Goal: Contribute content

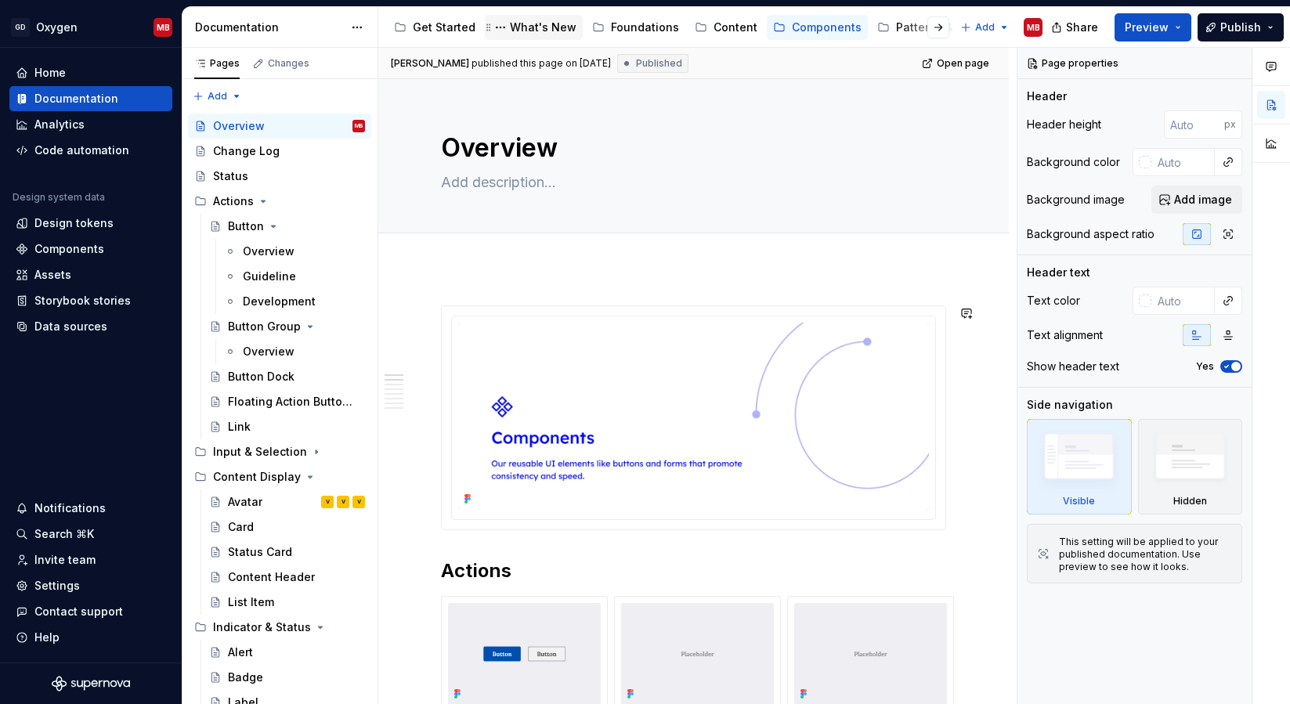
scroll to position [360, 0]
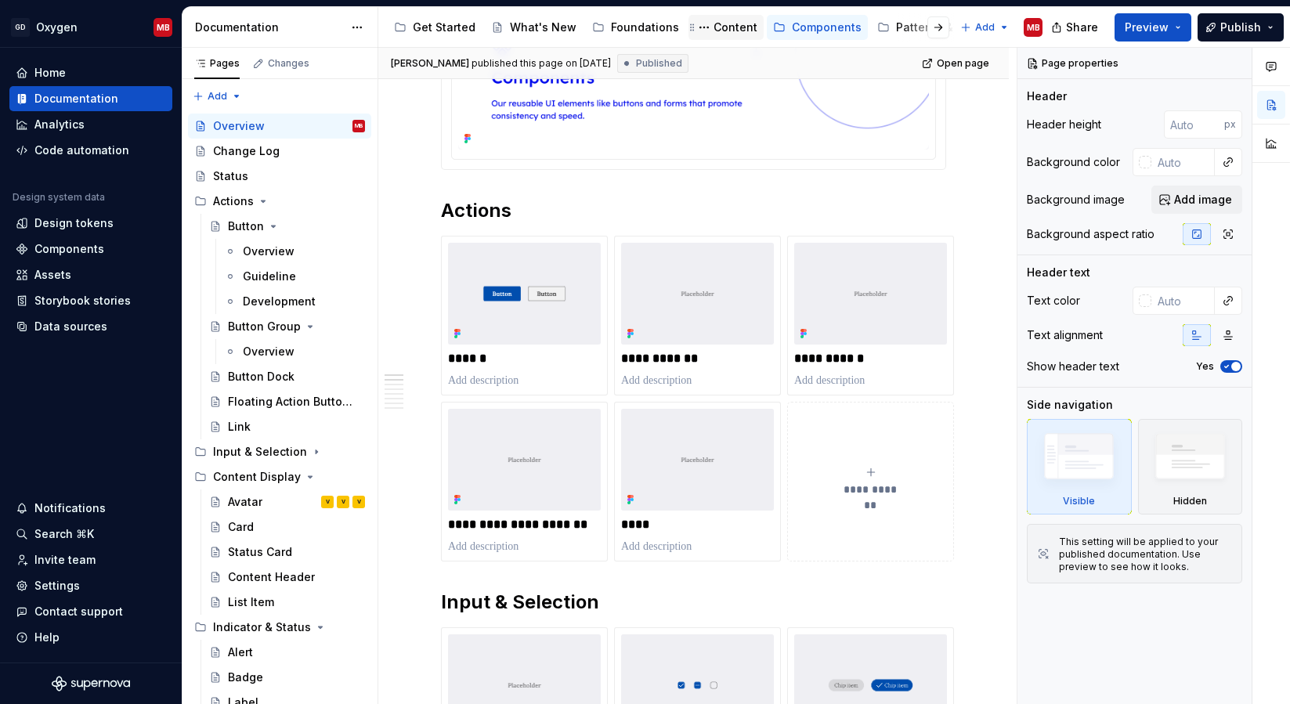
click at [686, 24] on icon "Page tree" at bounding box center [692, 27] width 13 height 13
click at [695, 25] on button "Page tree" at bounding box center [704, 27] width 19 height 19
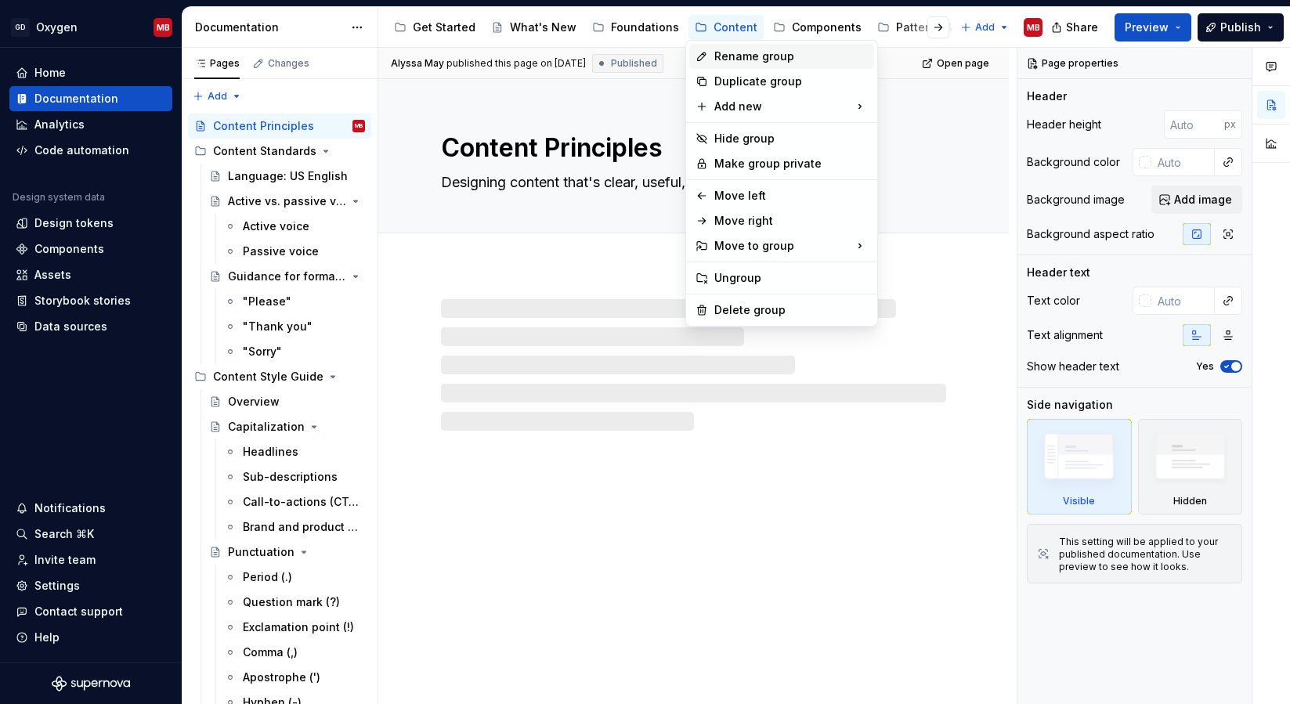
click at [739, 53] on div "Rename group" at bounding box center [791, 57] width 154 height 16
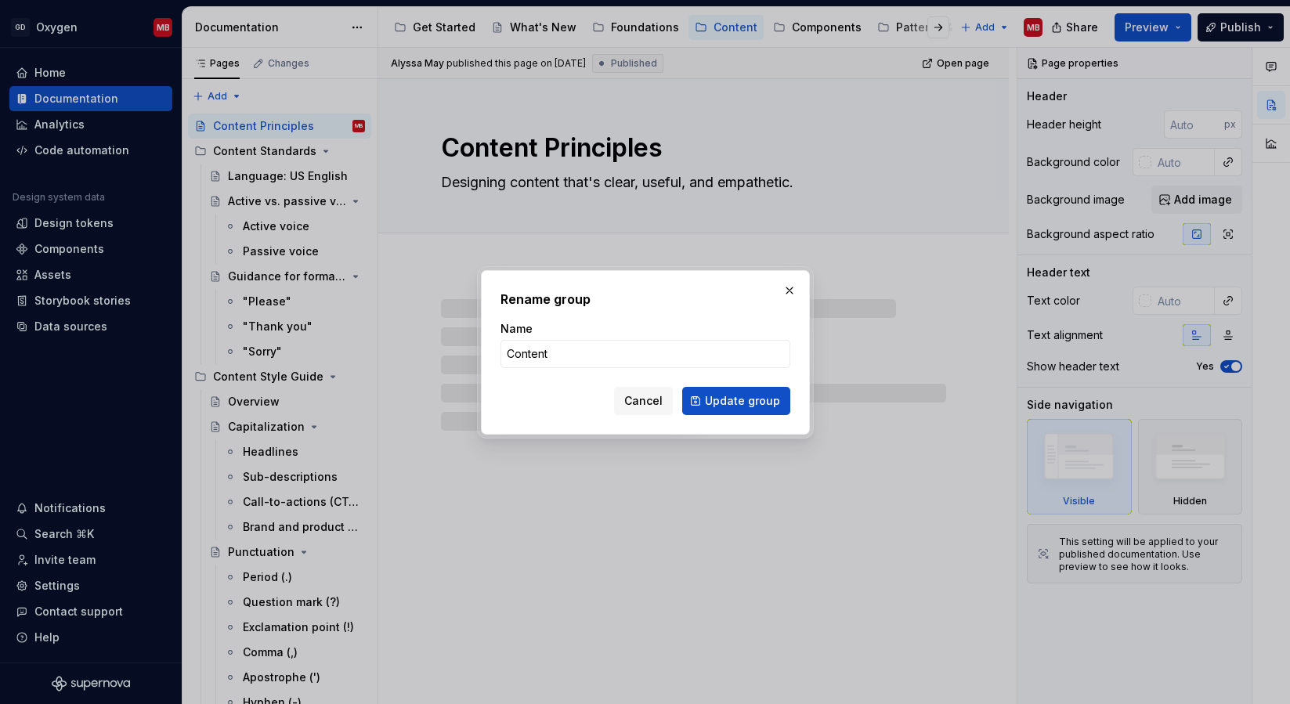
type textarea "*"
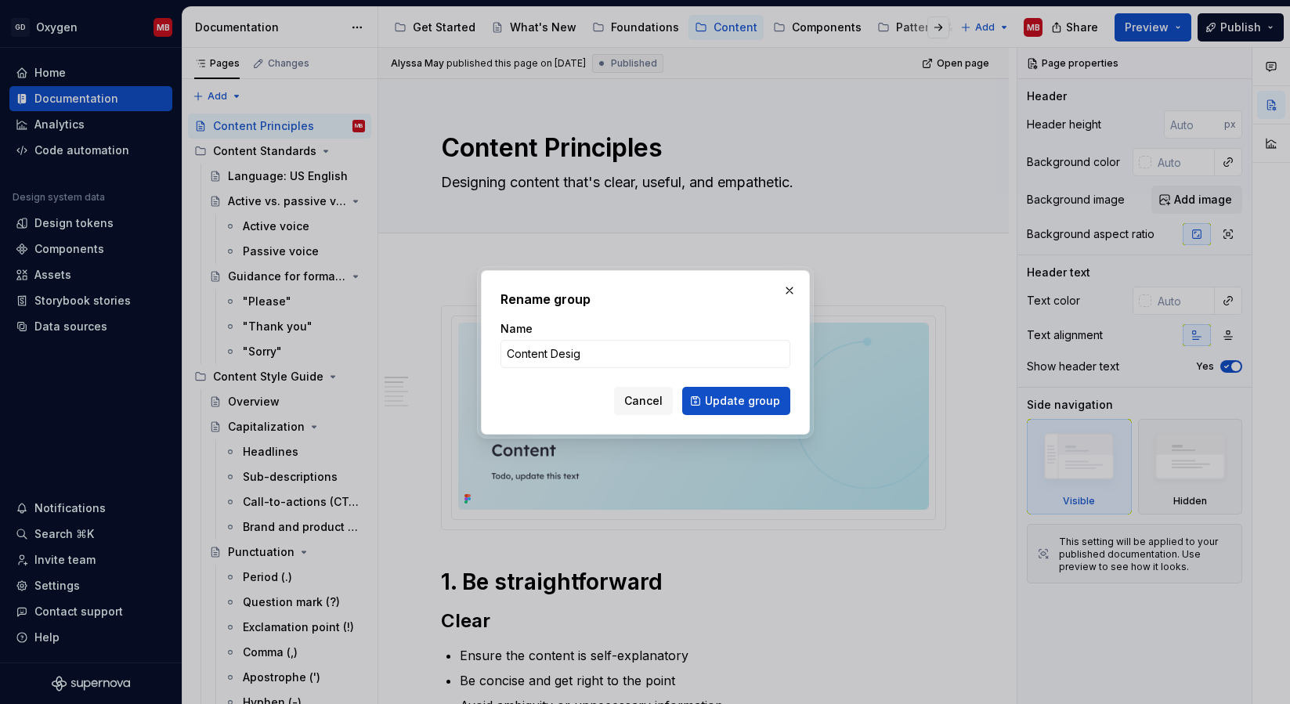
type input "Content Design"
click button "Update group" at bounding box center [736, 401] width 108 height 28
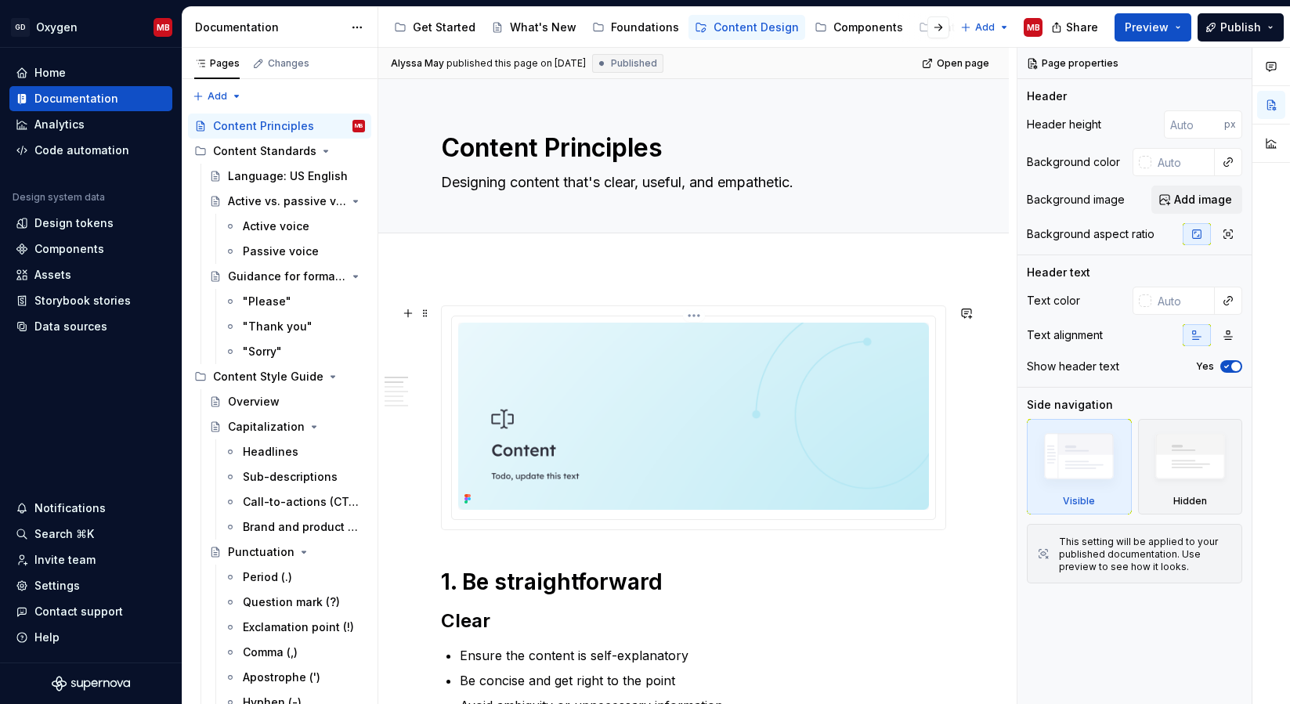
click at [572, 454] on img at bounding box center [693, 416] width 471 height 187
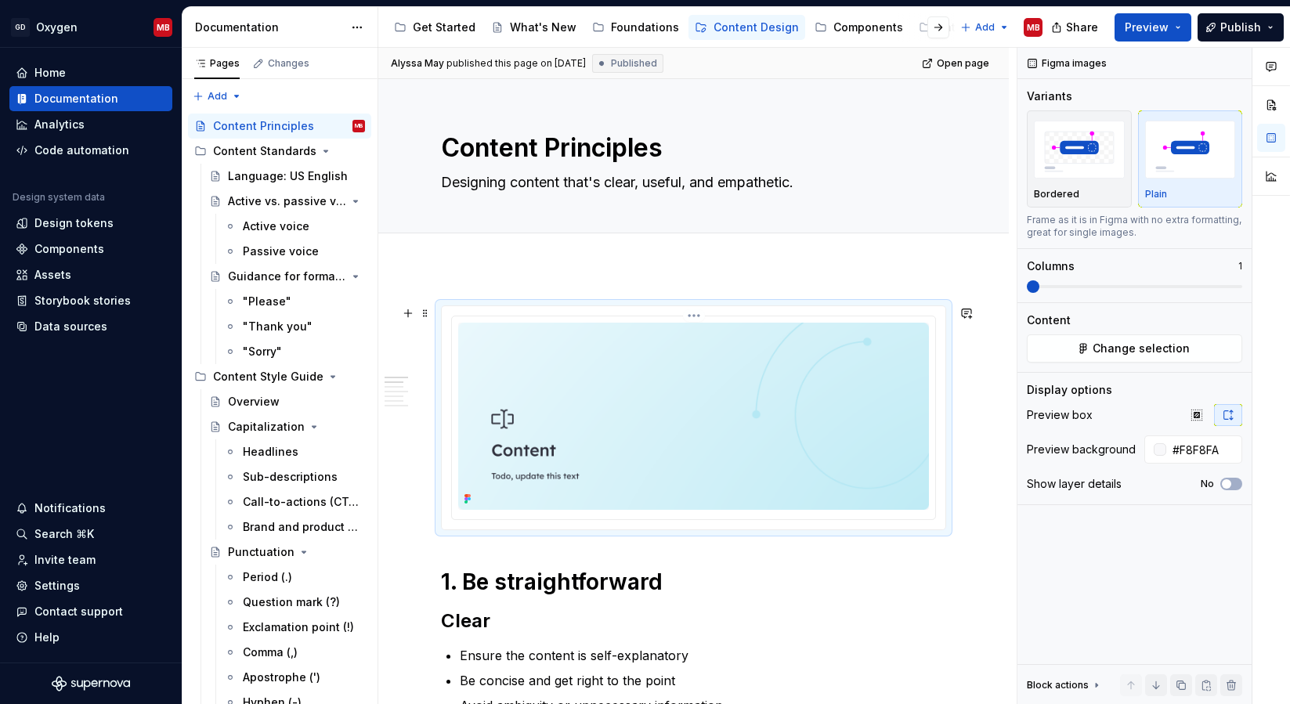
click at [695, 316] on html "GD Oxygen MB Home Documentation Analytics Code automation Design system data De…" at bounding box center [645, 352] width 1290 height 704
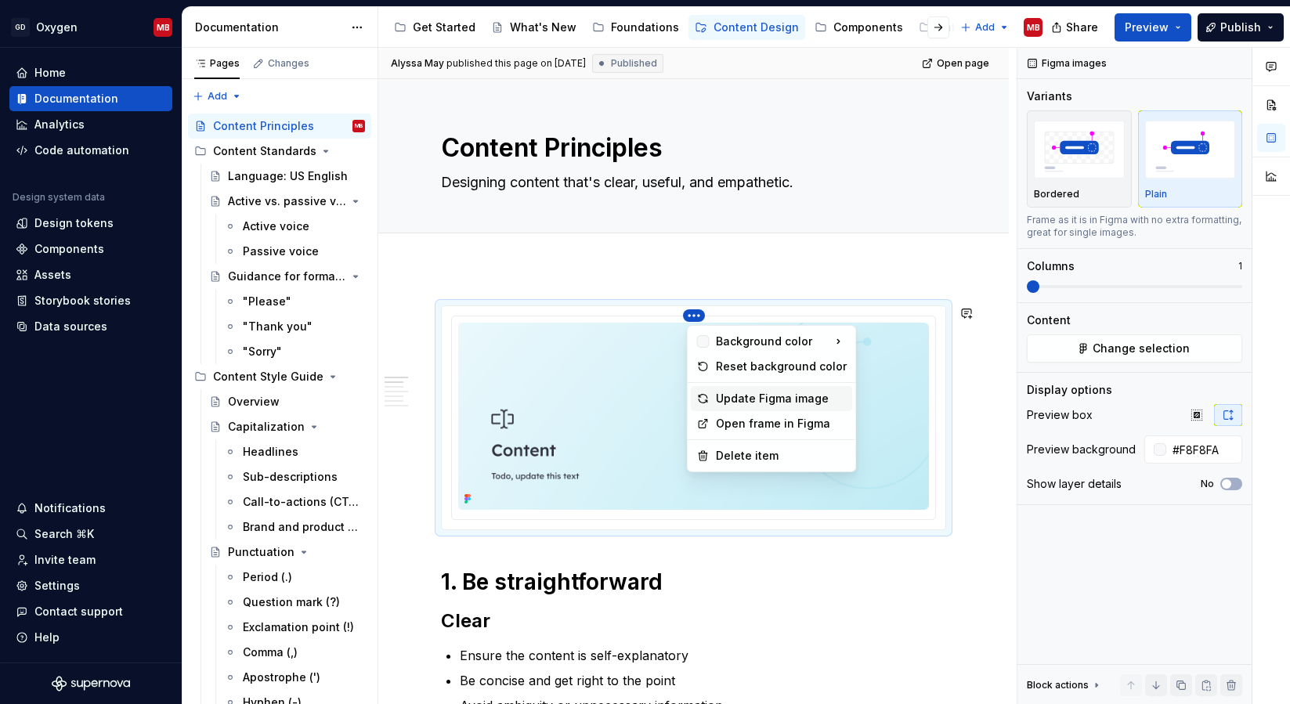
click at [727, 401] on div "Update Figma image" at bounding box center [781, 399] width 131 height 16
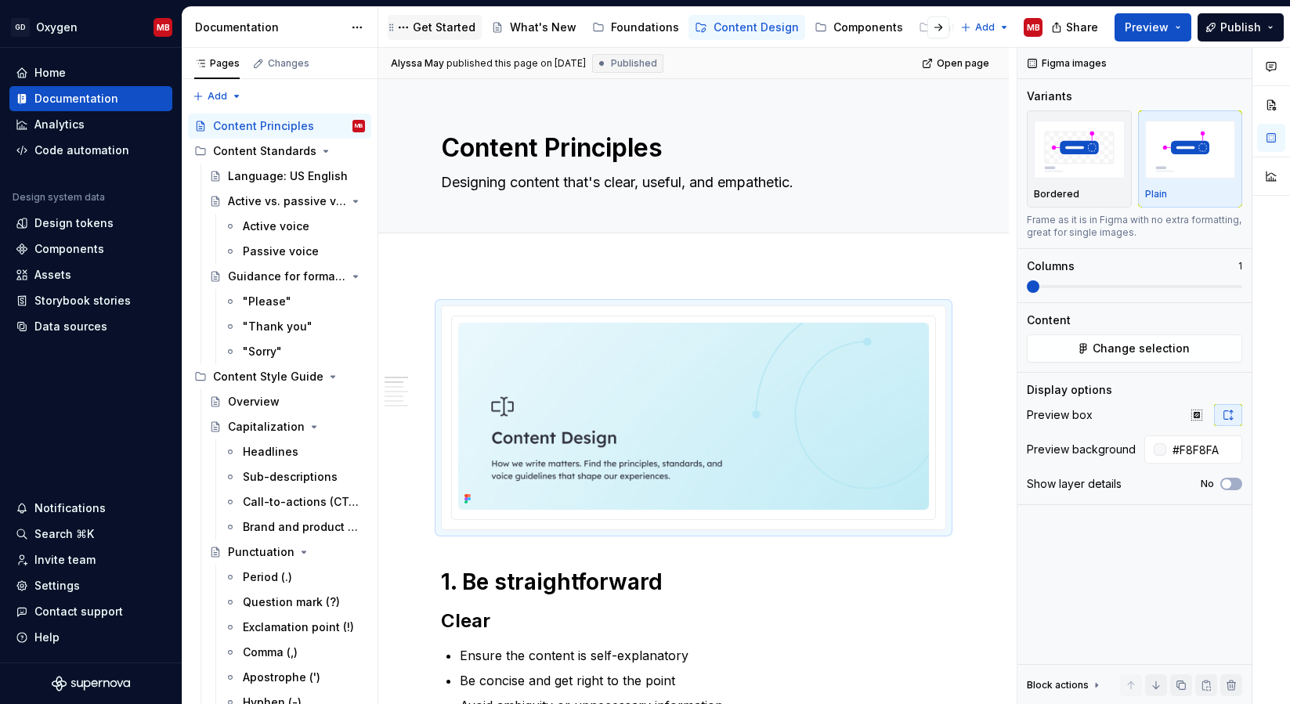
click at [446, 22] on div "Get Started" at bounding box center [444, 28] width 63 height 16
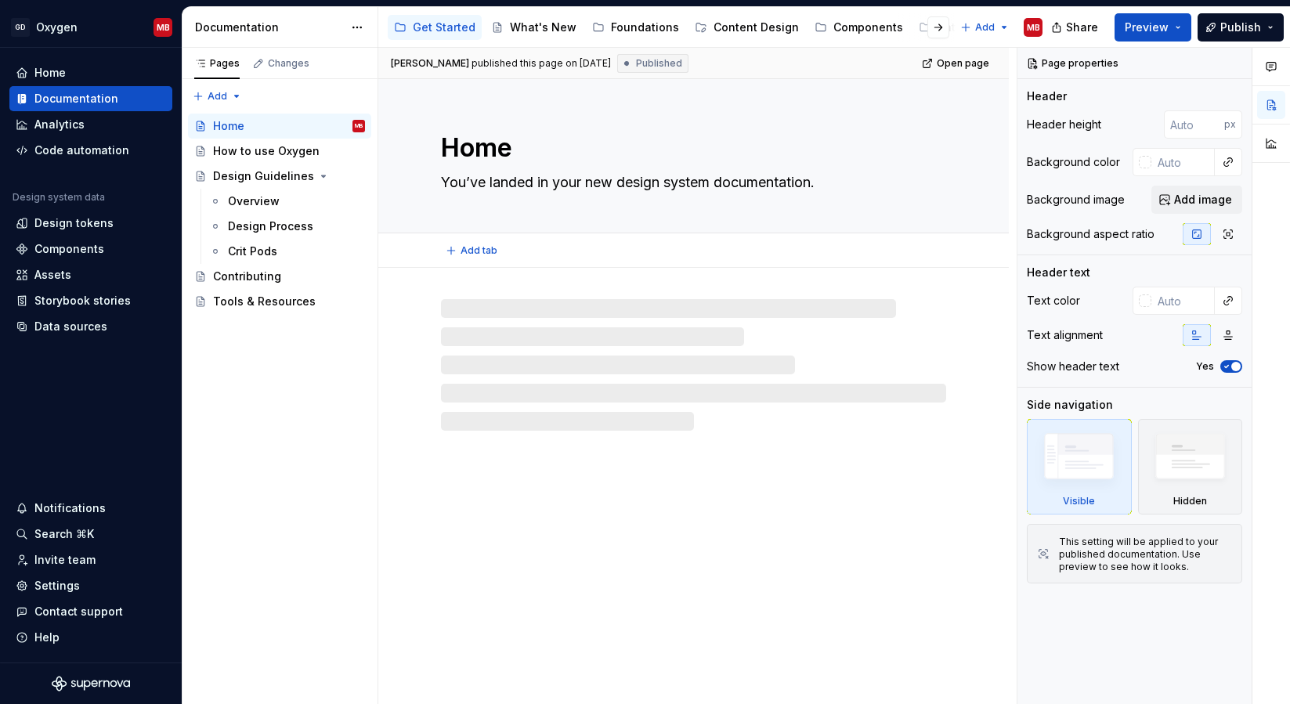
click at [759, 208] on div "Home You’ve landed in your new design system documentation." at bounding box center [693, 156] width 505 height 154
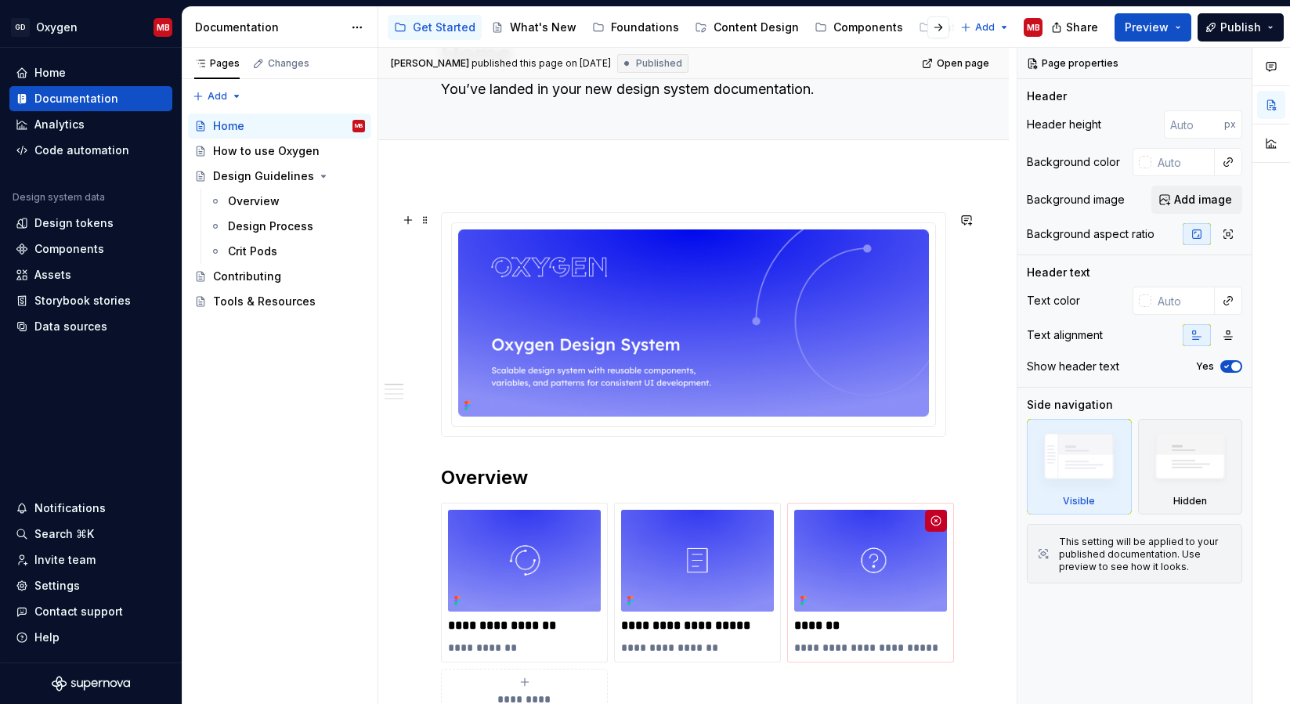
scroll to position [246, 0]
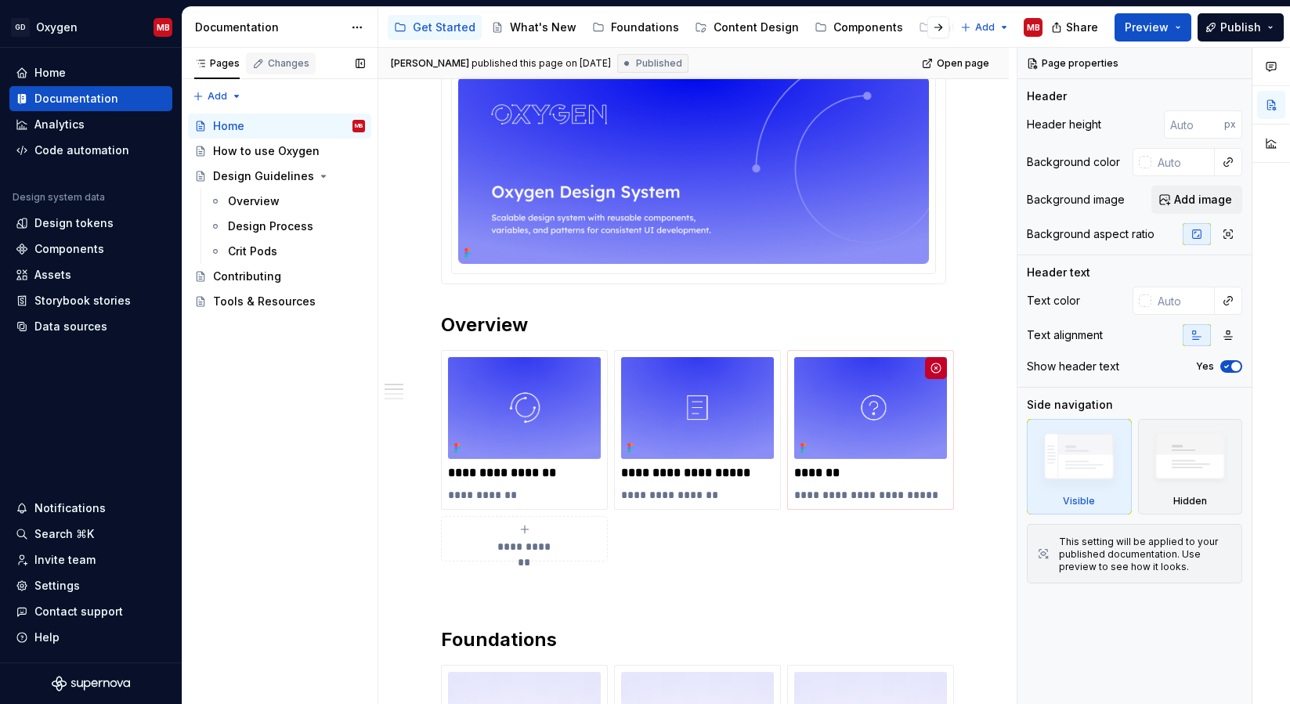
click at [282, 63] on div "Changes" at bounding box center [289, 63] width 42 height 13
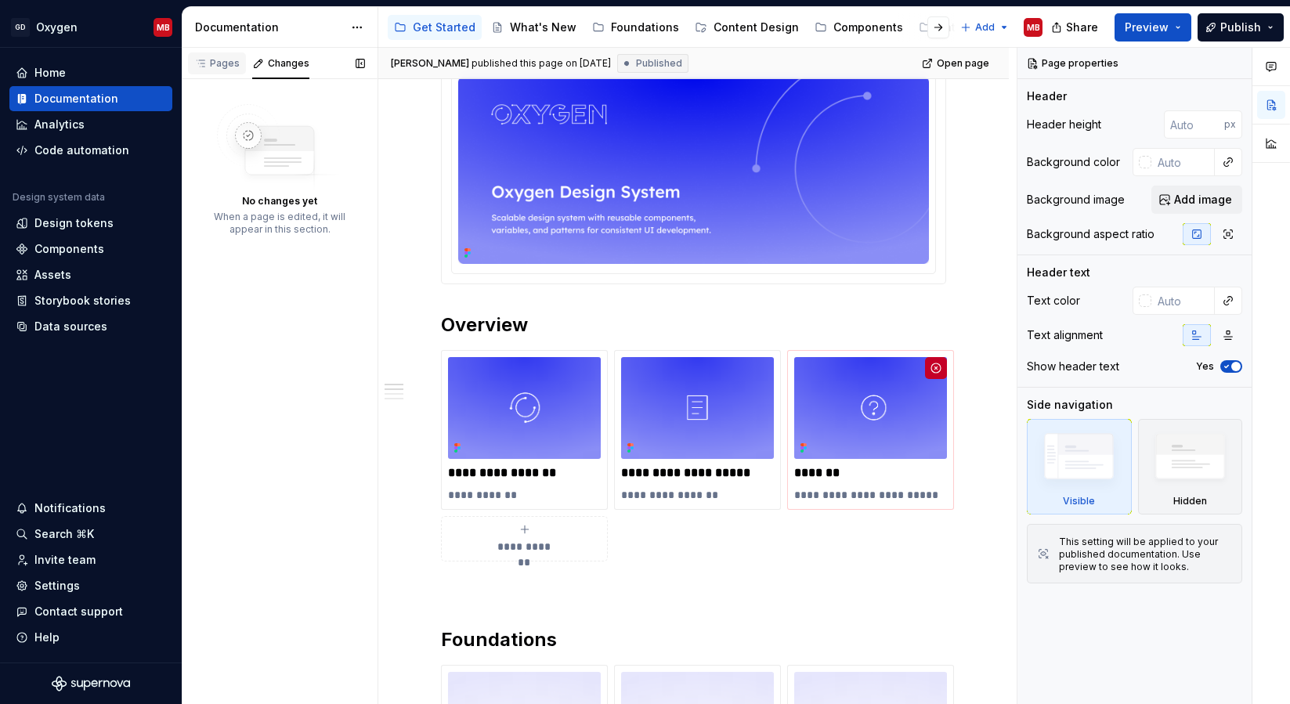
click at [221, 63] on div "Pages" at bounding box center [216, 63] width 45 height 13
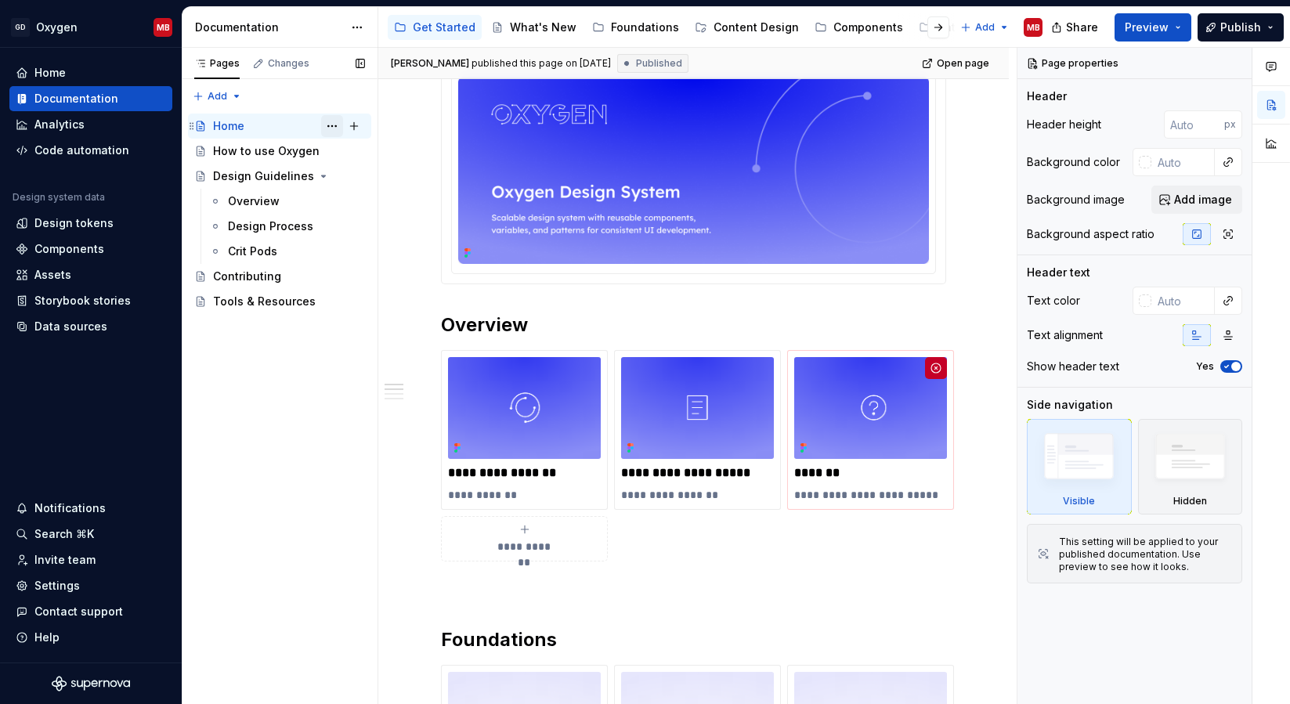
click at [337, 125] on button "Page tree" at bounding box center [332, 126] width 22 height 22
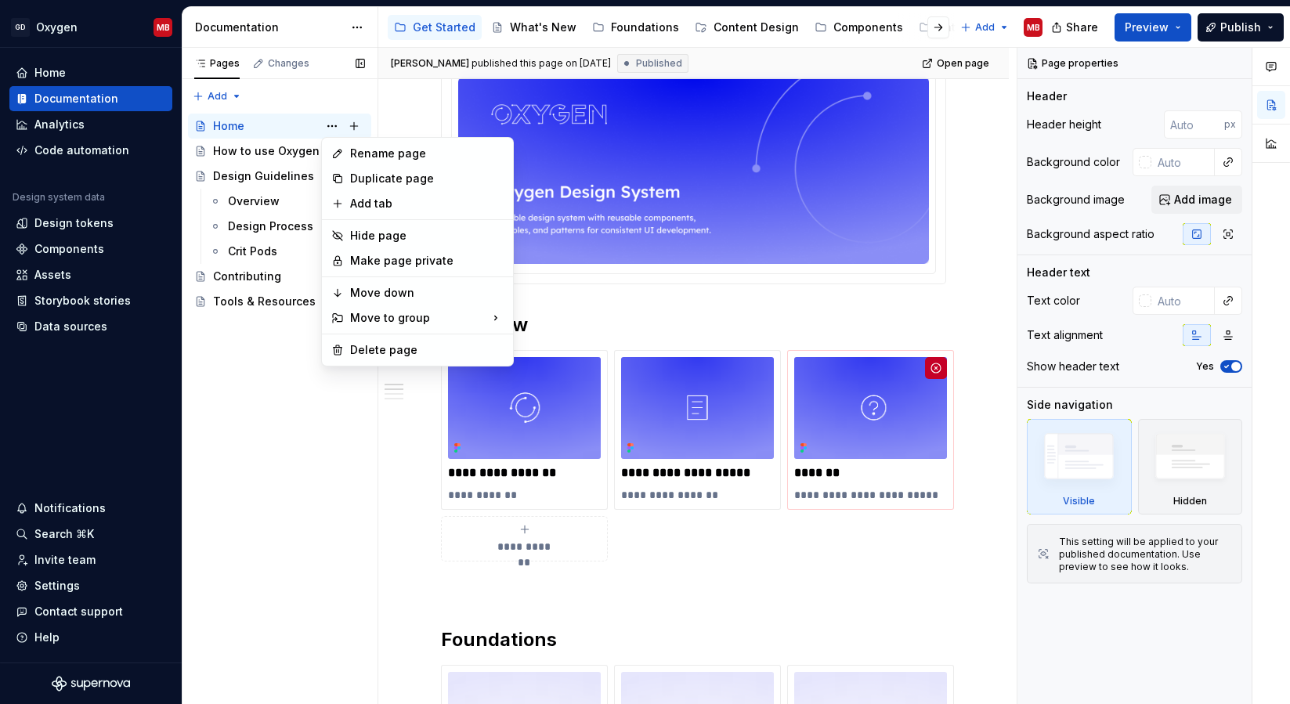
click at [281, 123] on div "Pages Changes Add Accessibility guide for tree Page tree. Navigate the tree wit…" at bounding box center [280, 376] width 196 height 657
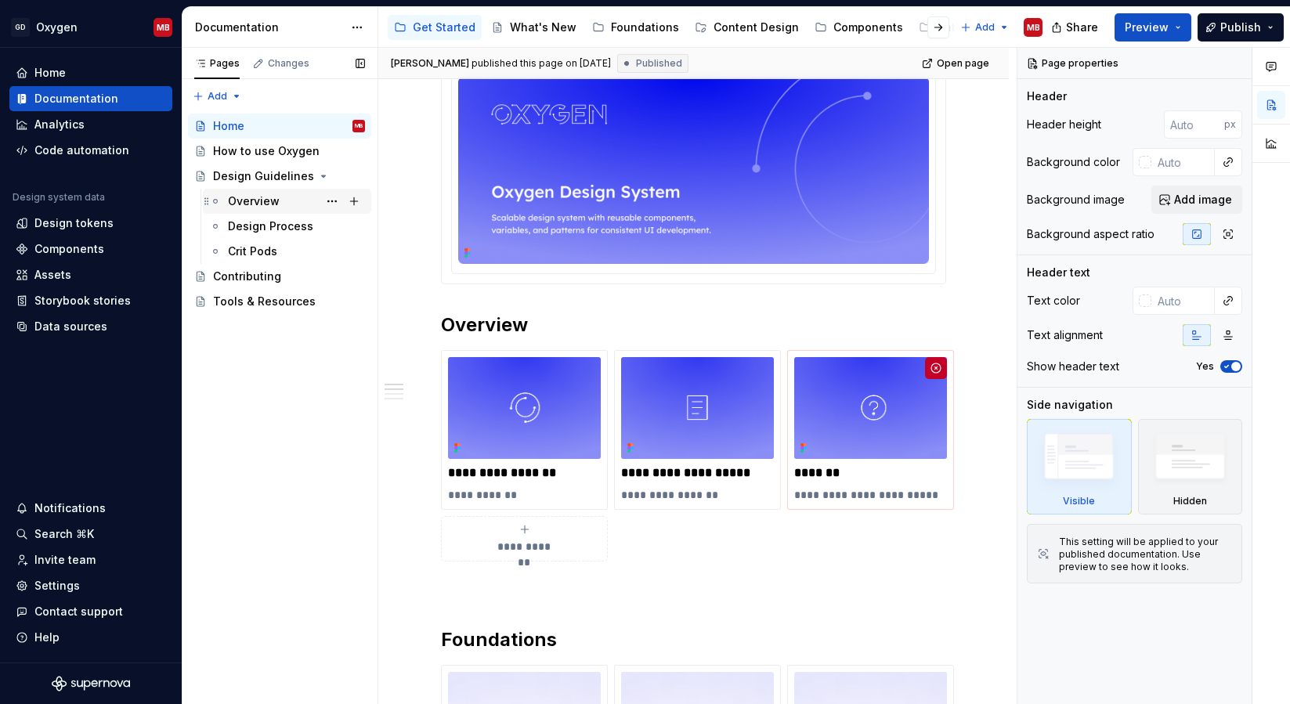
click at [274, 204] on div "Overview" at bounding box center [254, 201] width 52 height 16
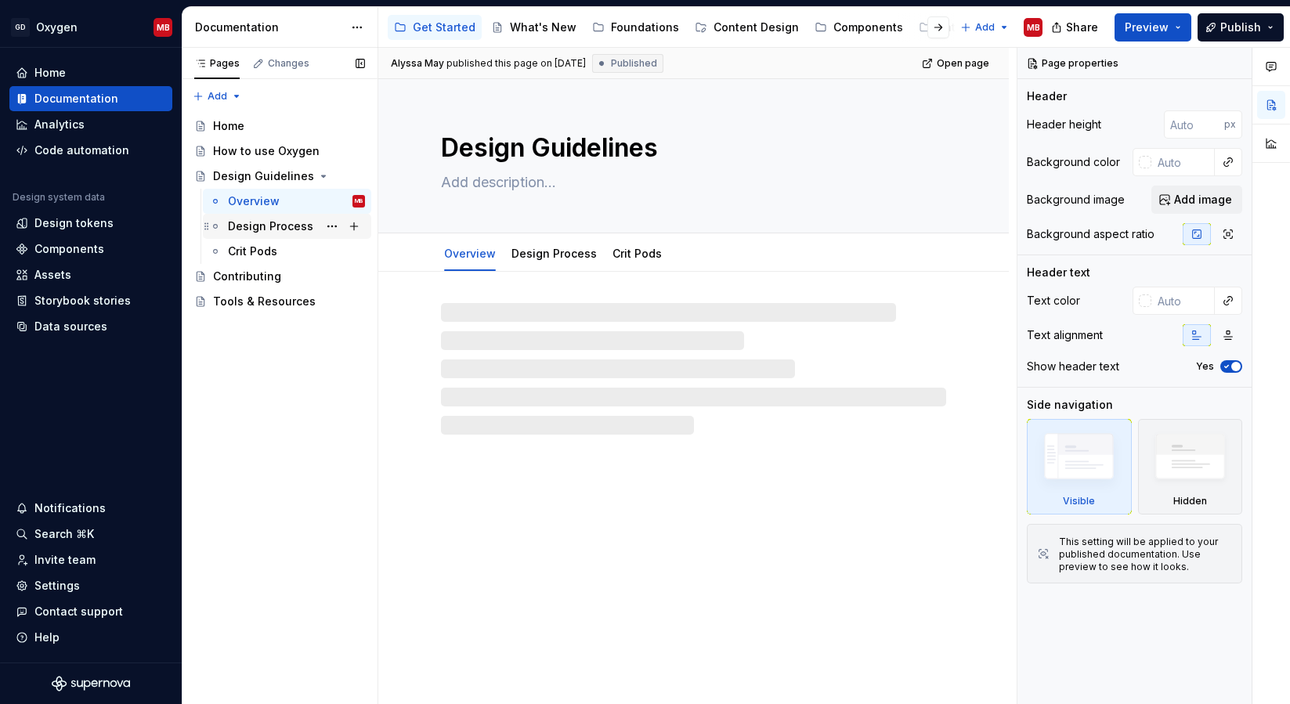
click at [271, 225] on div "Design Process" at bounding box center [270, 227] width 85 height 16
click at [257, 268] on div "Contributing" at bounding box center [289, 277] width 152 height 22
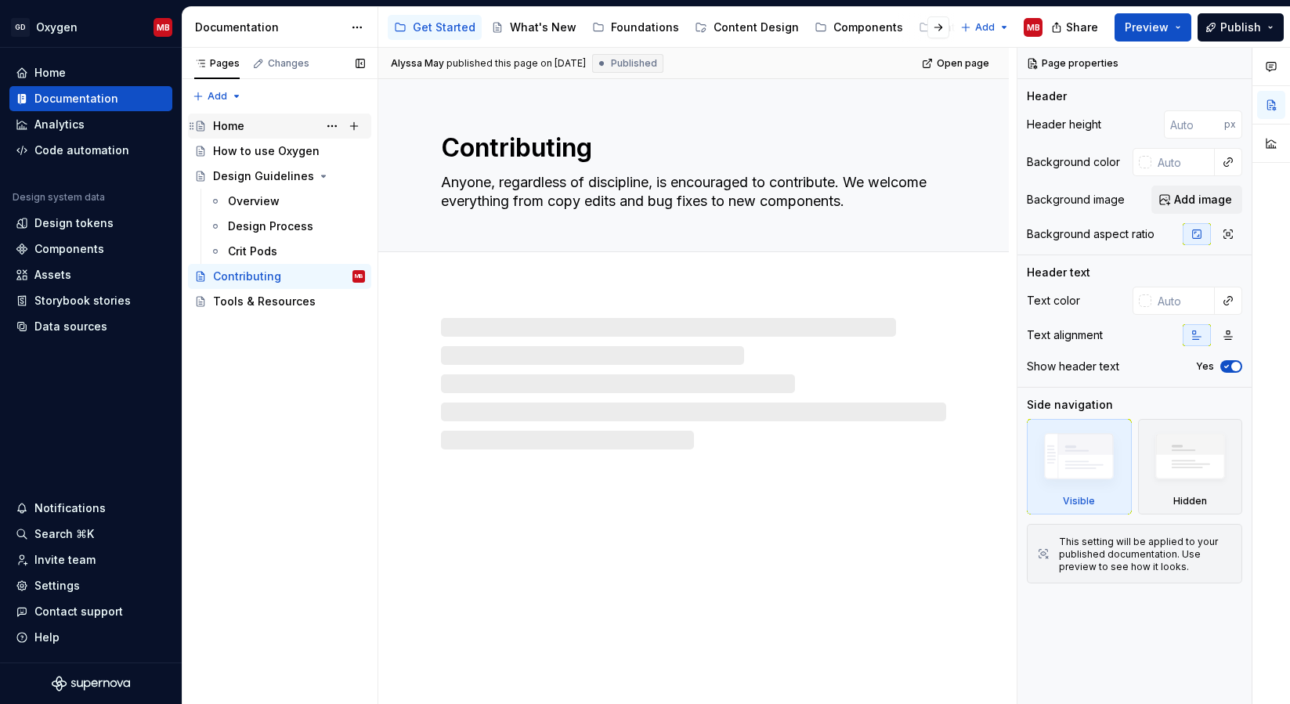
click at [244, 121] on div "Home" at bounding box center [228, 126] width 31 height 16
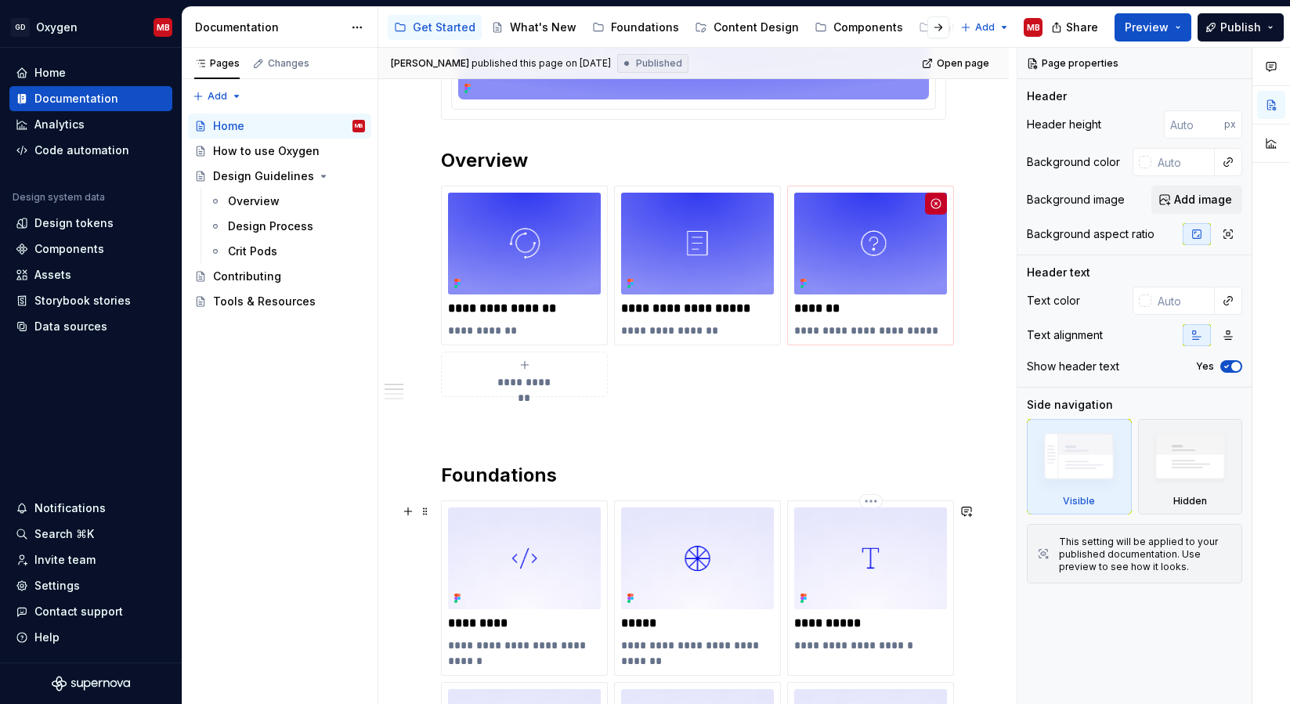
scroll to position [371, 0]
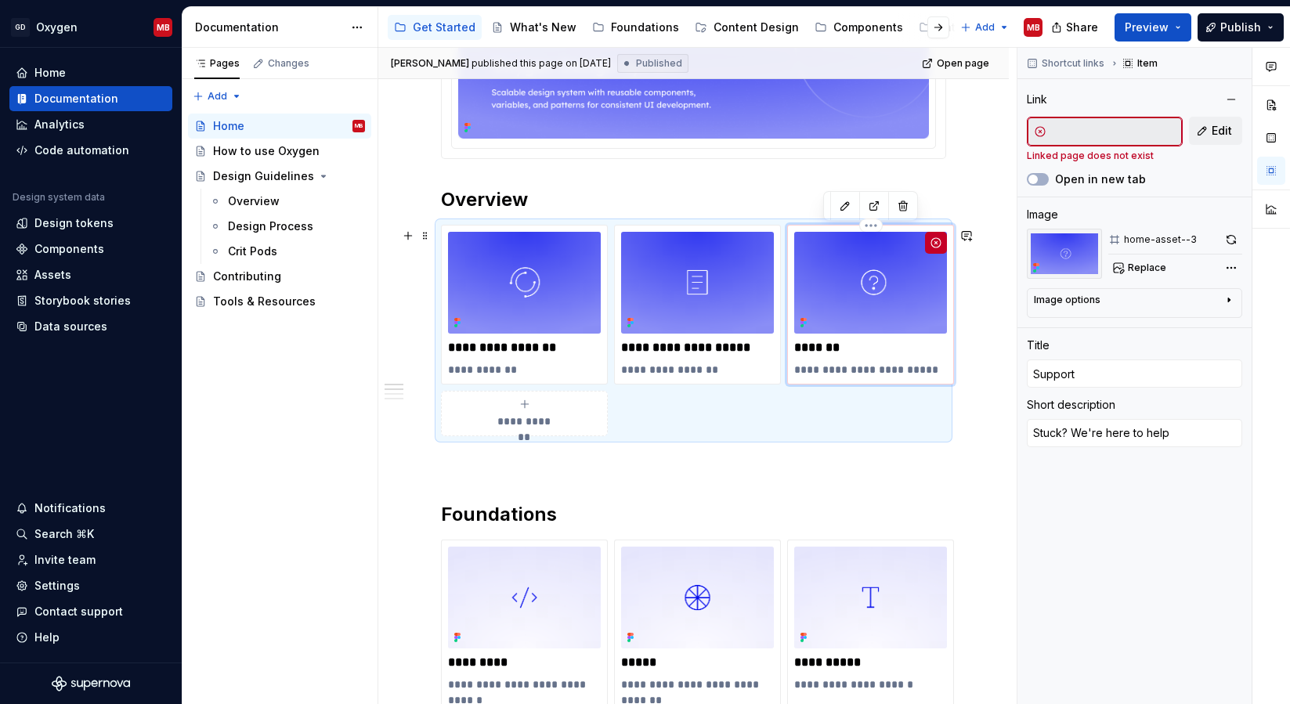
click at [900, 280] on img at bounding box center [870, 283] width 153 height 102
click at [1202, 123] on button "Edit" at bounding box center [1215, 131] width 53 height 28
type textarea "*"
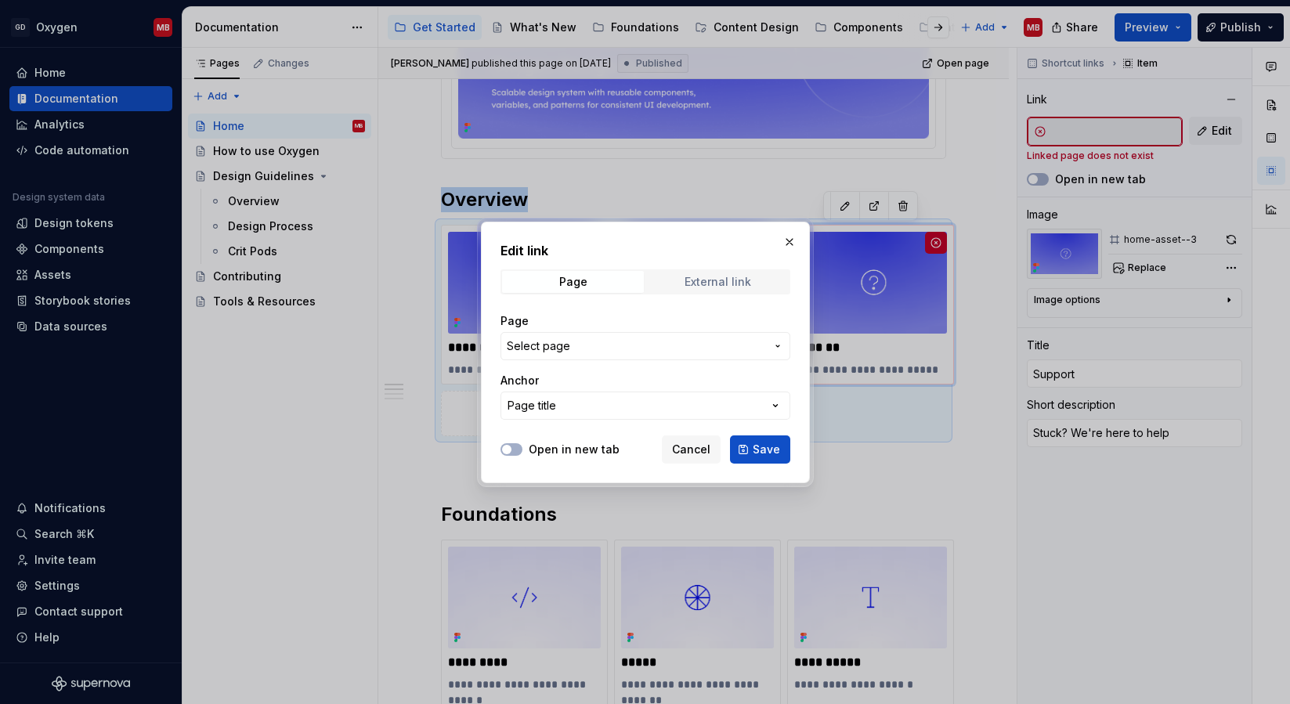
click at [698, 283] on div "External link" at bounding box center [718, 282] width 67 height 13
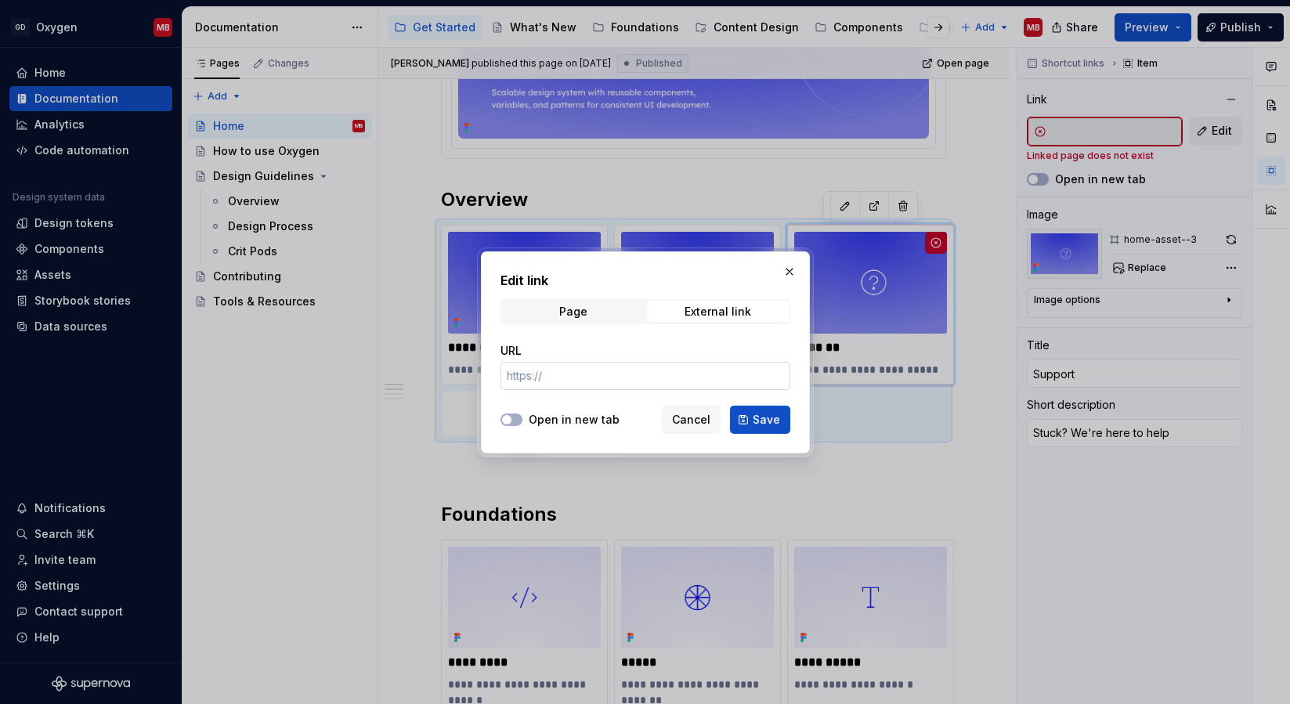
click at [577, 372] on input "URL" at bounding box center [646, 376] width 290 height 28
paste input "[URL][DOMAIN_NAME]"
type input "[URL][DOMAIN_NAME]"
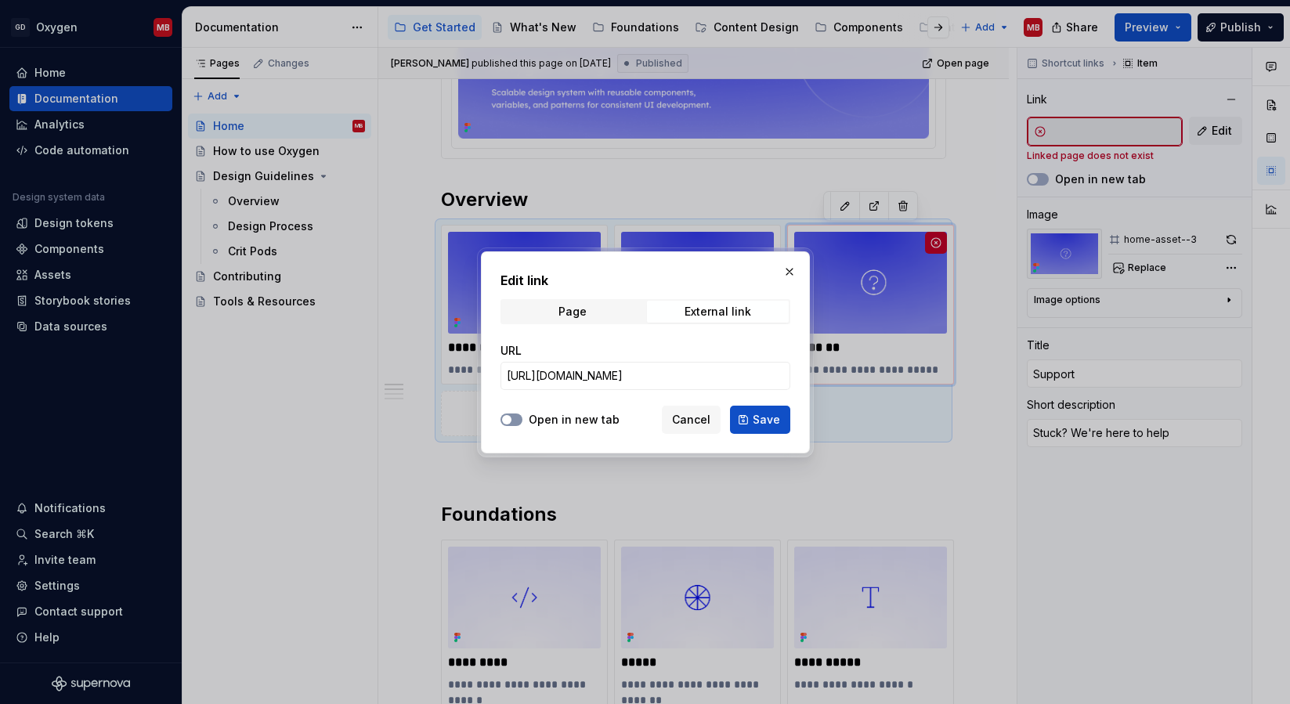
click at [512, 418] on button "Open in new tab" at bounding box center [512, 420] width 22 height 13
click at [777, 421] on span "Save" at bounding box center [766, 420] width 27 height 16
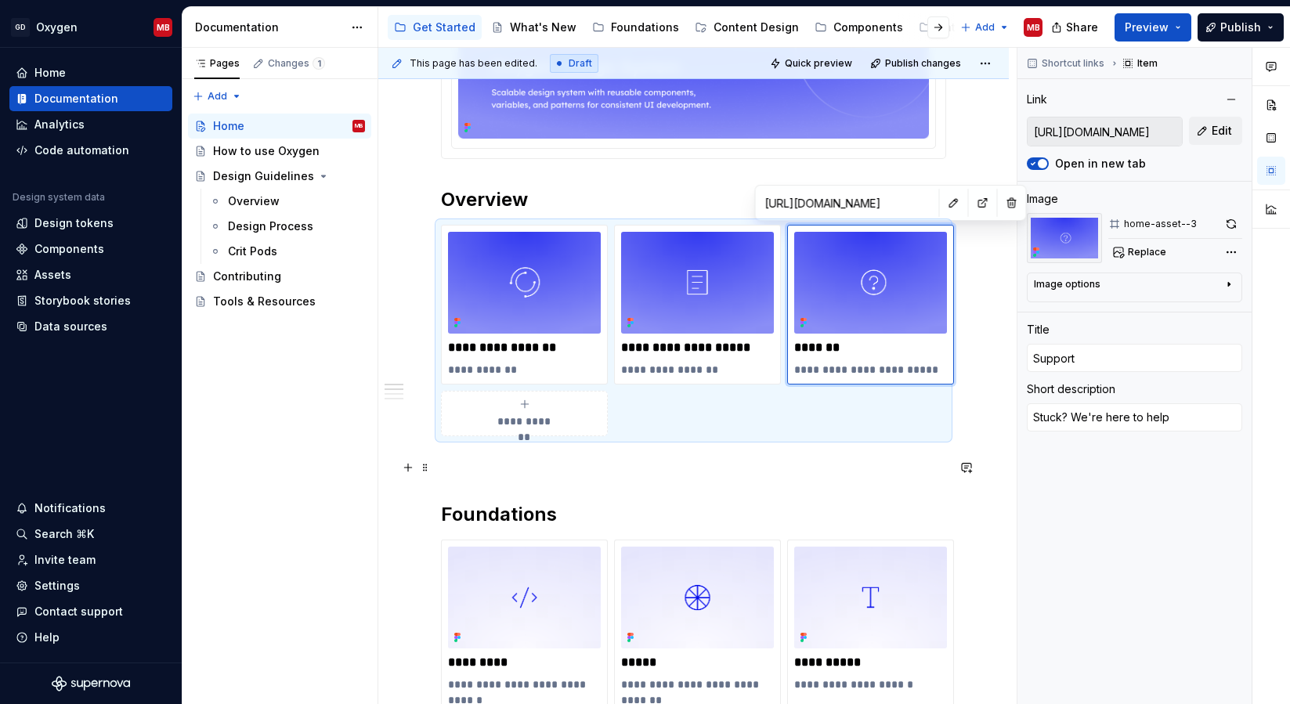
type textarea "*"
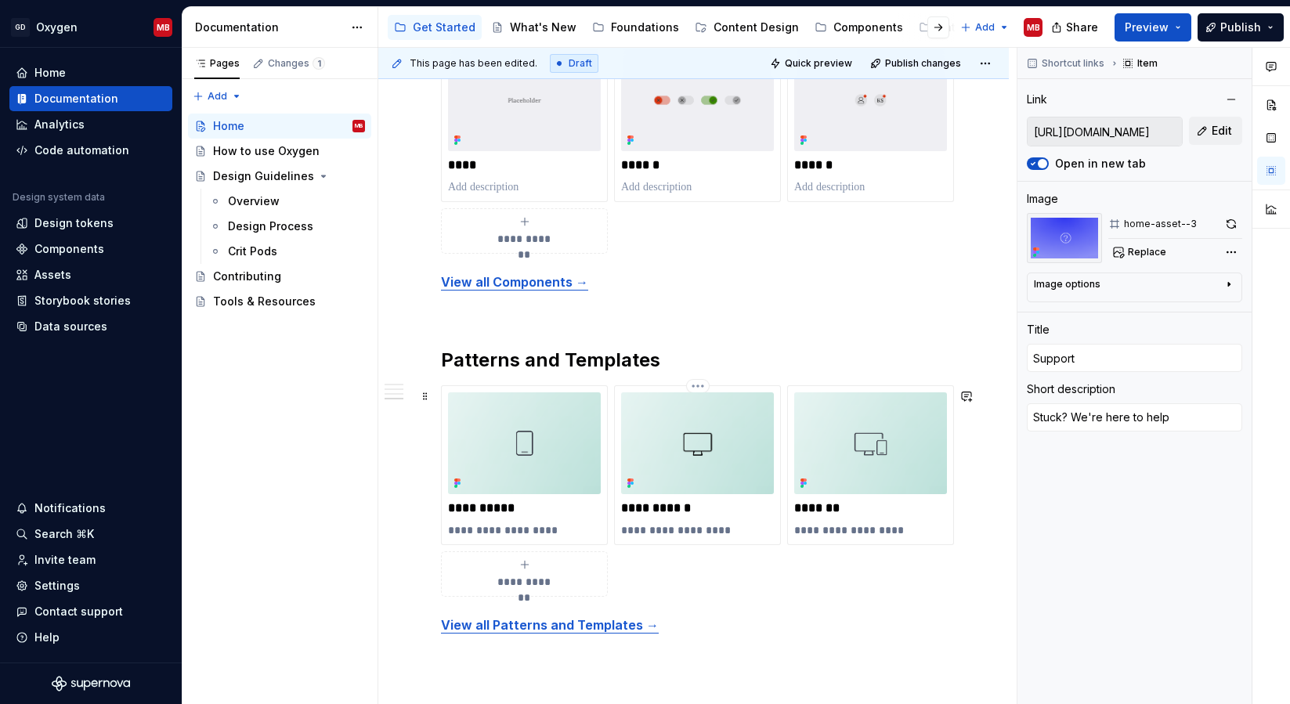
scroll to position [1681, 0]
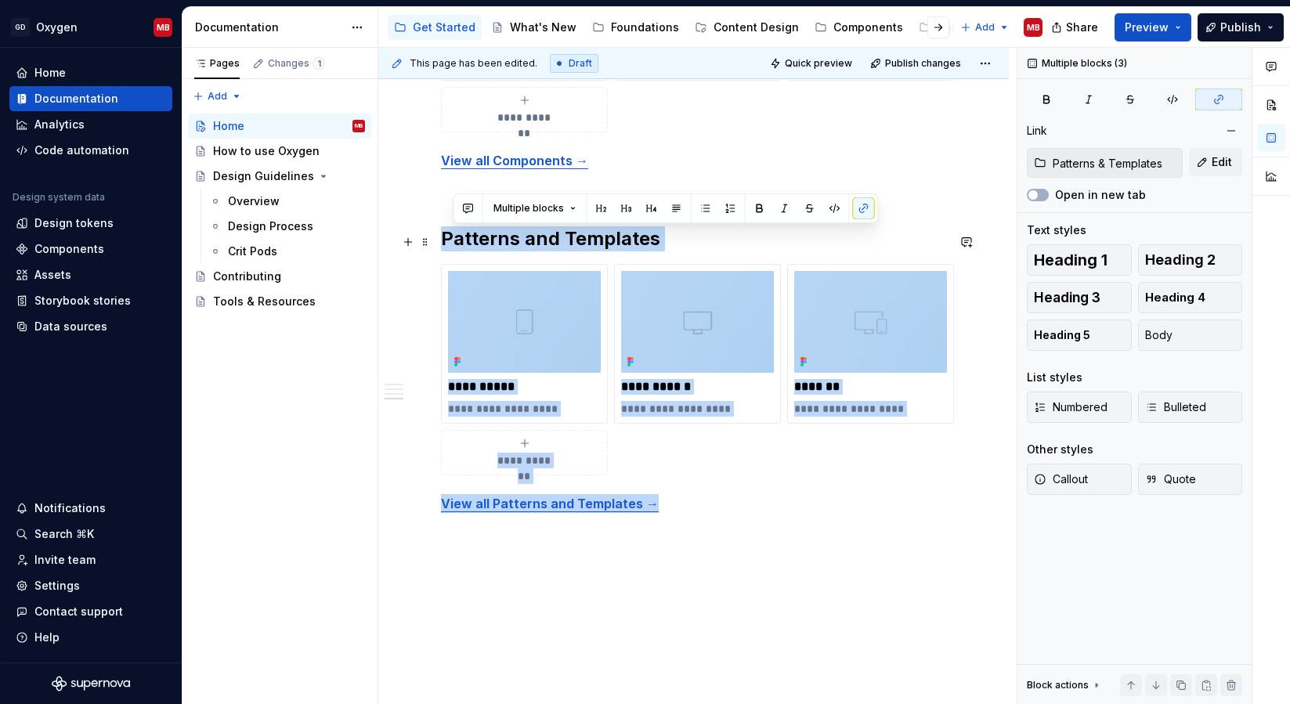
drag, startPoint x: 671, startPoint y: 510, endPoint x: 419, endPoint y: 252, distance: 360.6
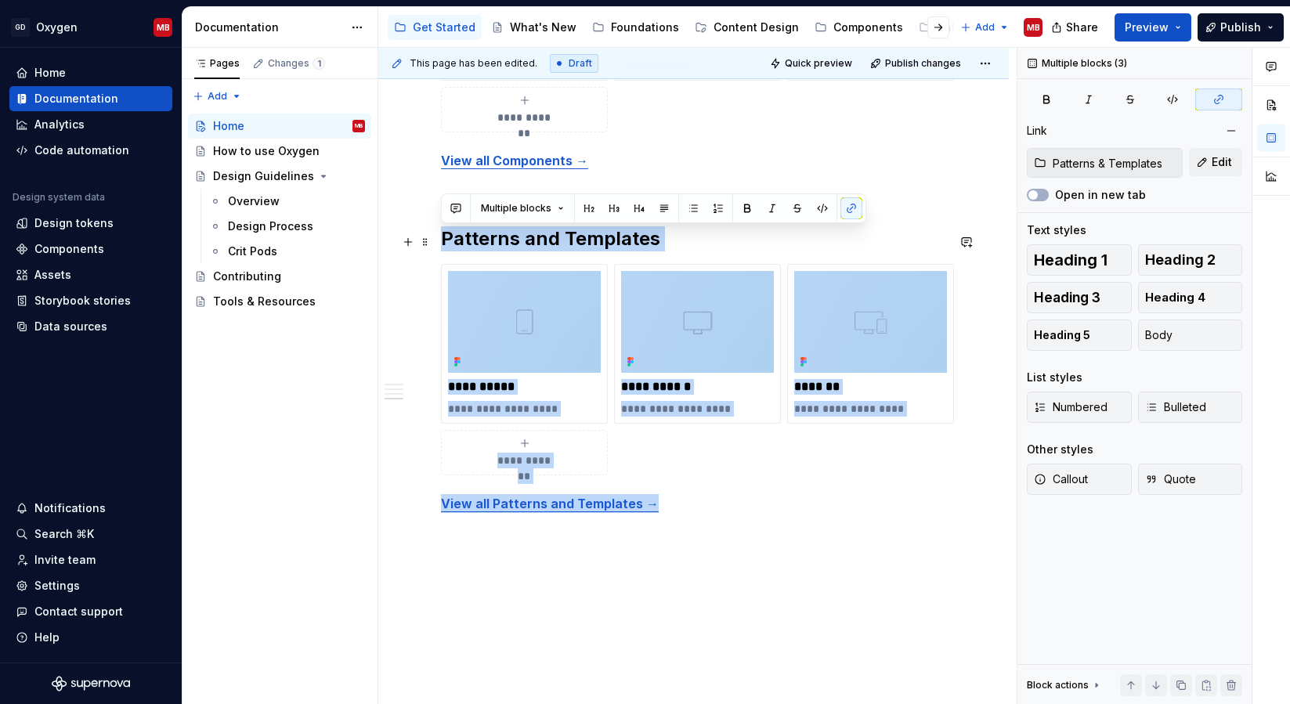
drag, startPoint x: 660, startPoint y: 506, endPoint x: 441, endPoint y: 244, distance: 340.9
copy div "**********"
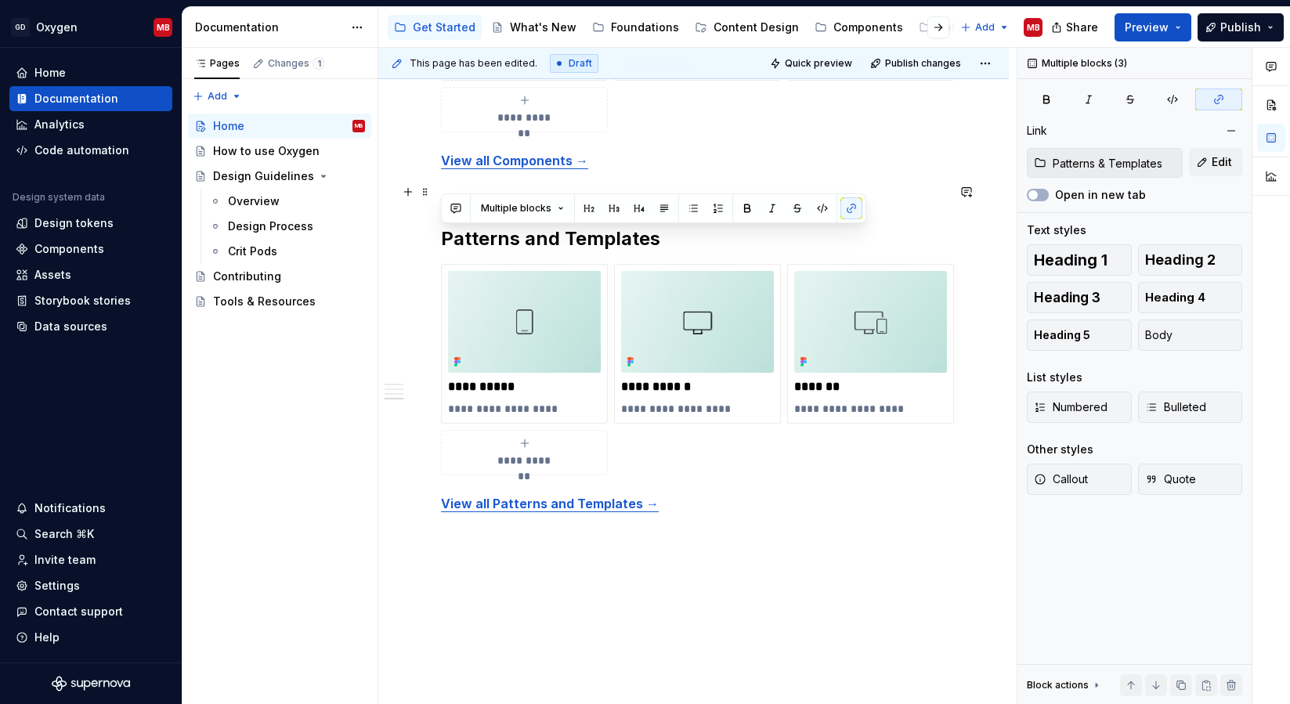
click at [444, 184] on p at bounding box center [693, 188] width 505 height 19
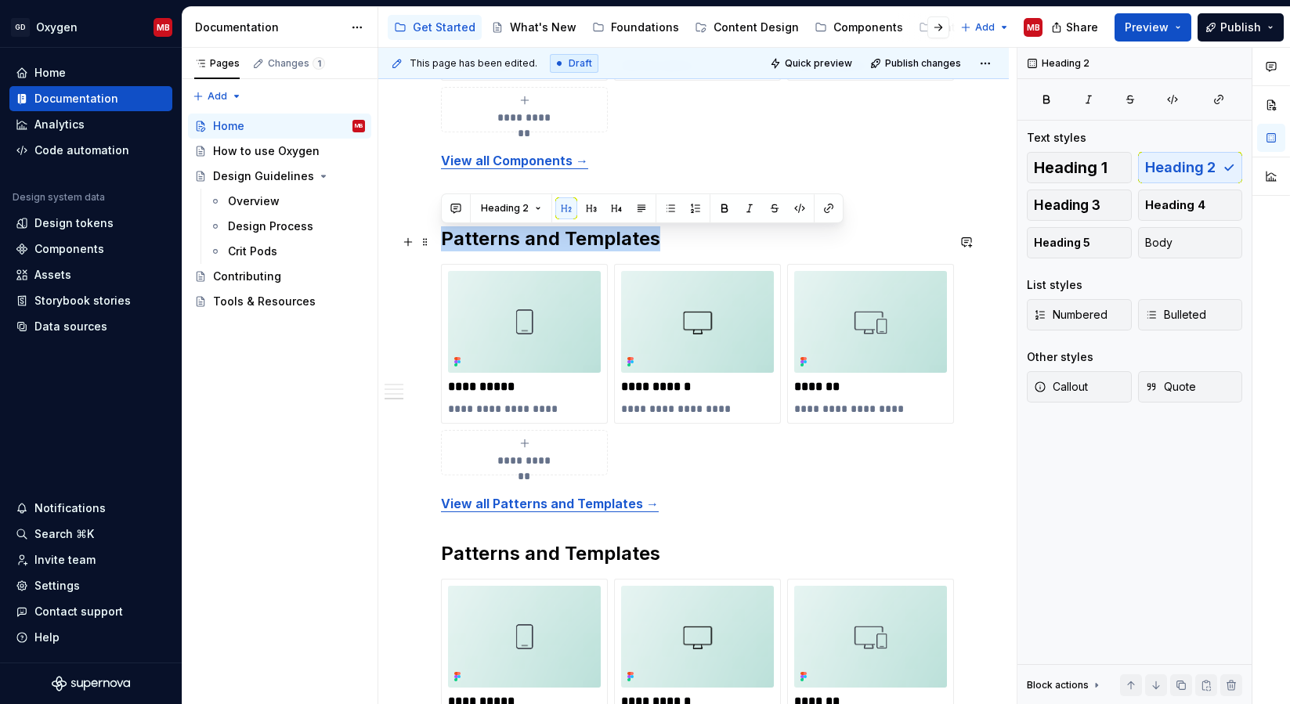
drag, startPoint x: 663, startPoint y: 239, endPoint x: 445, endPoint y: 239, distance: 217.8
click at [445, 239] on h2 "Patterns and Templates" at bounding box center [693, 238] width 505 height 25
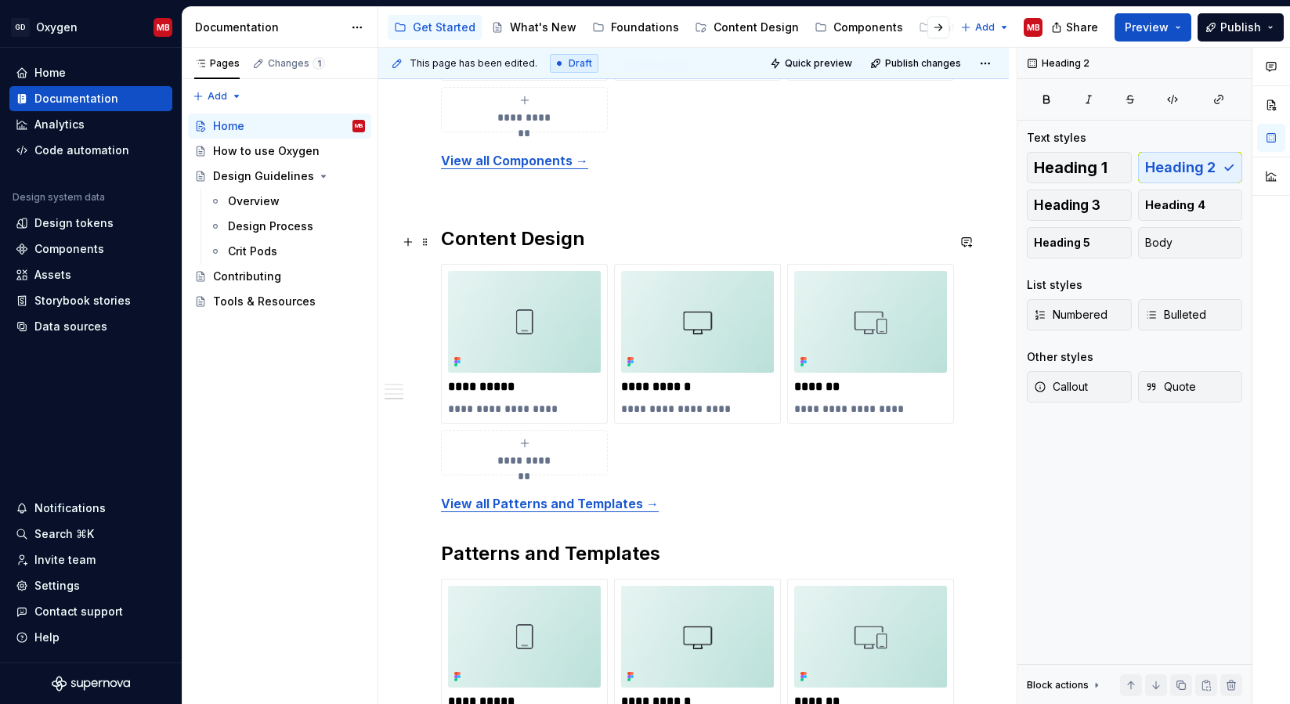
scroll to position [1647, 0]
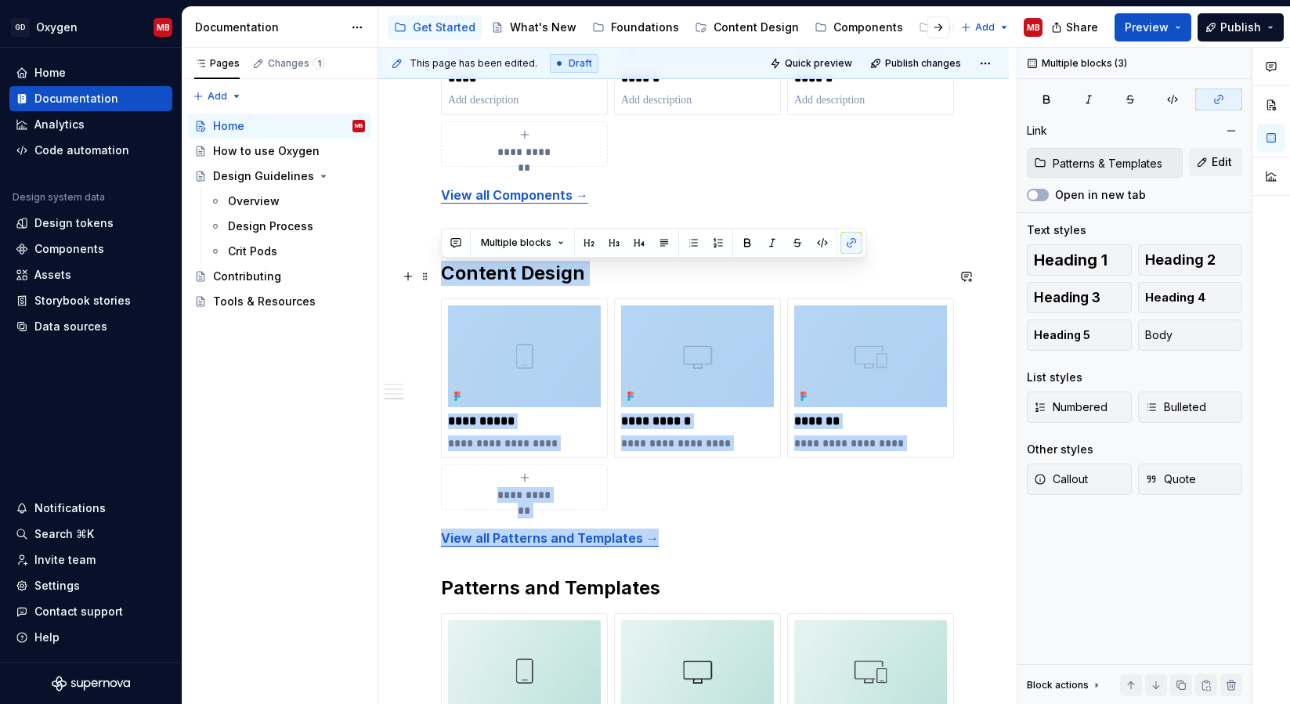
drag, startPoint x: 665, startPoint y: 542, endPoint x: 440, endPoint y: 276, distance: 348.5
copy div "**********"
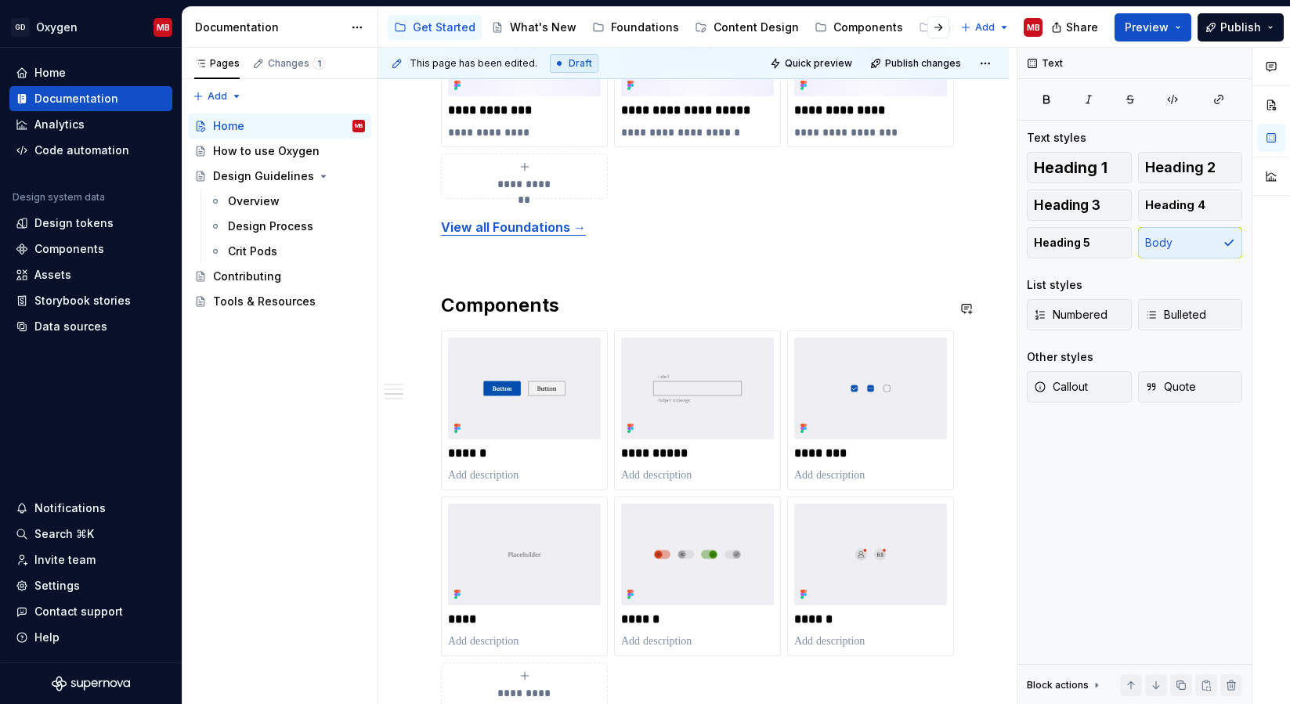
scroll to position [1104, 0]
click at [624, 237] on p "View all Foundations →" at bounding box center [693, 228] width 505 height 19
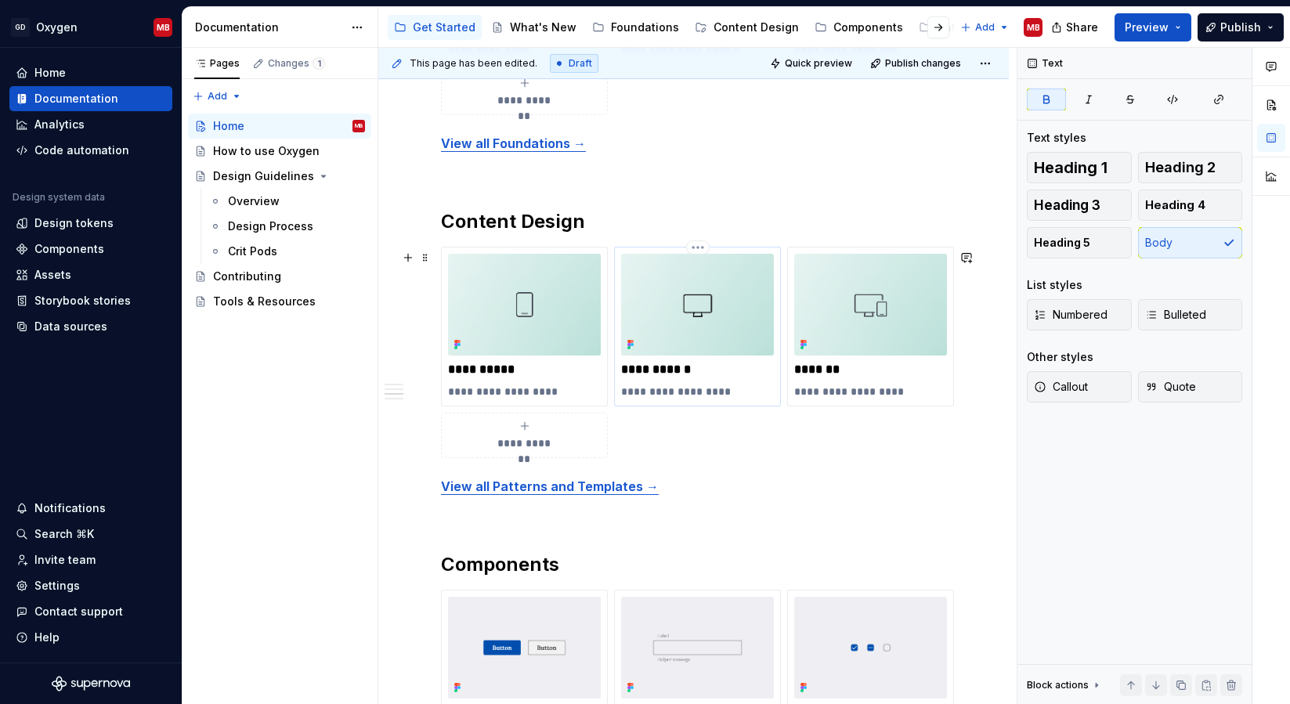
scroll to position [1242, 0]
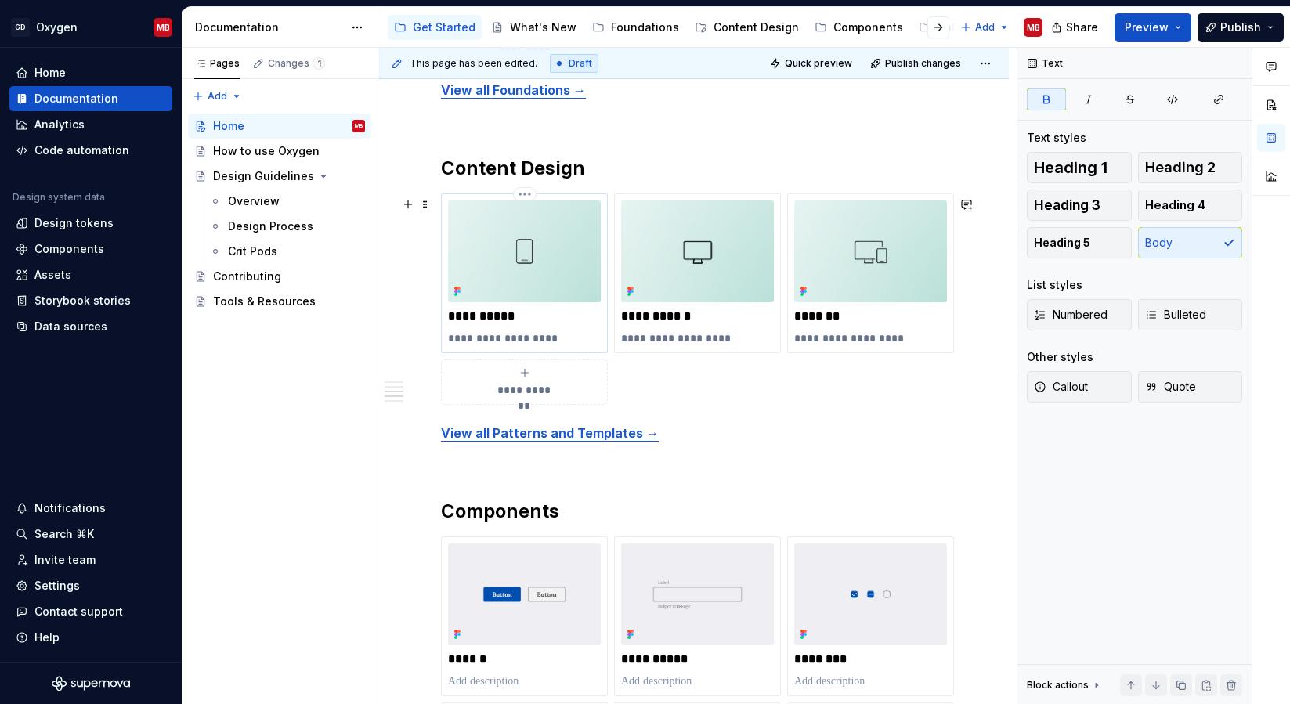
click at [488, 318] on p "**********" at bounding box center [524, 317] width 153 height 16
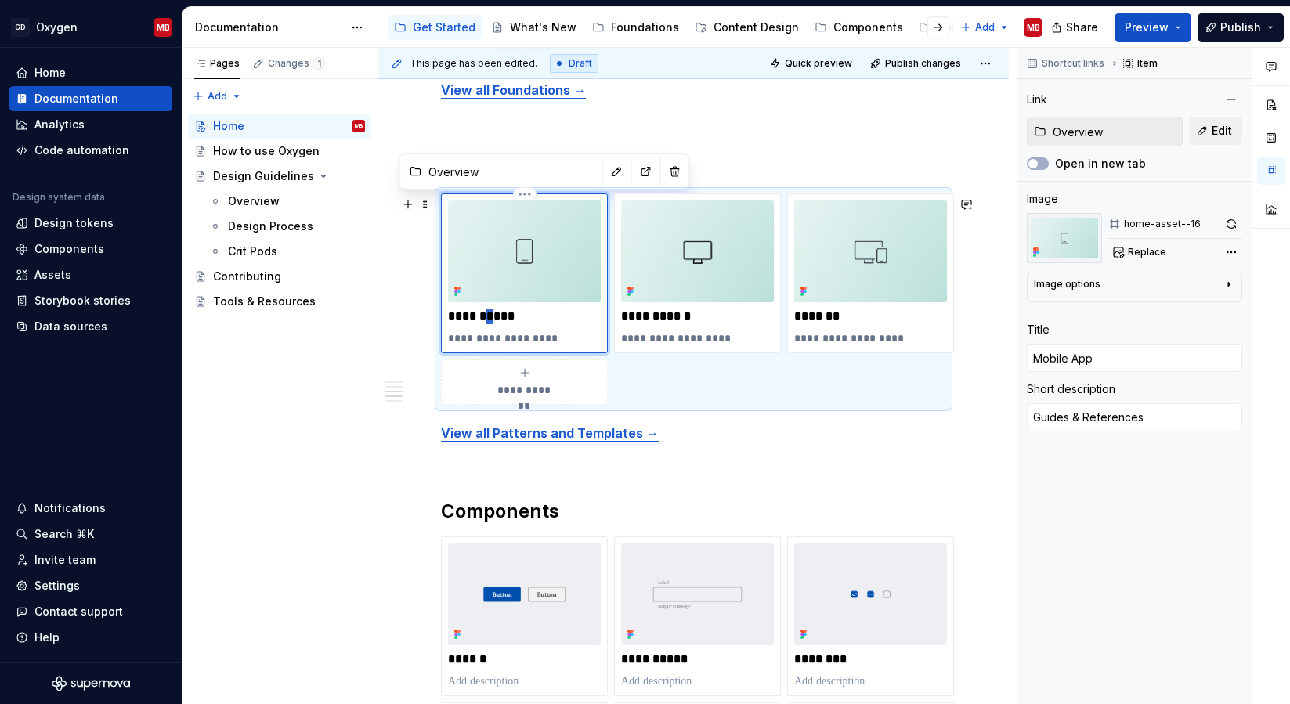
click at [488, 318] on p "**********" at bounding box center [524, 317] width 153 height 16
type textarea "*"
type input "Content principles"
click at [530, 320] on p "**********" at bounding box center [524, 317] width 153 height 16
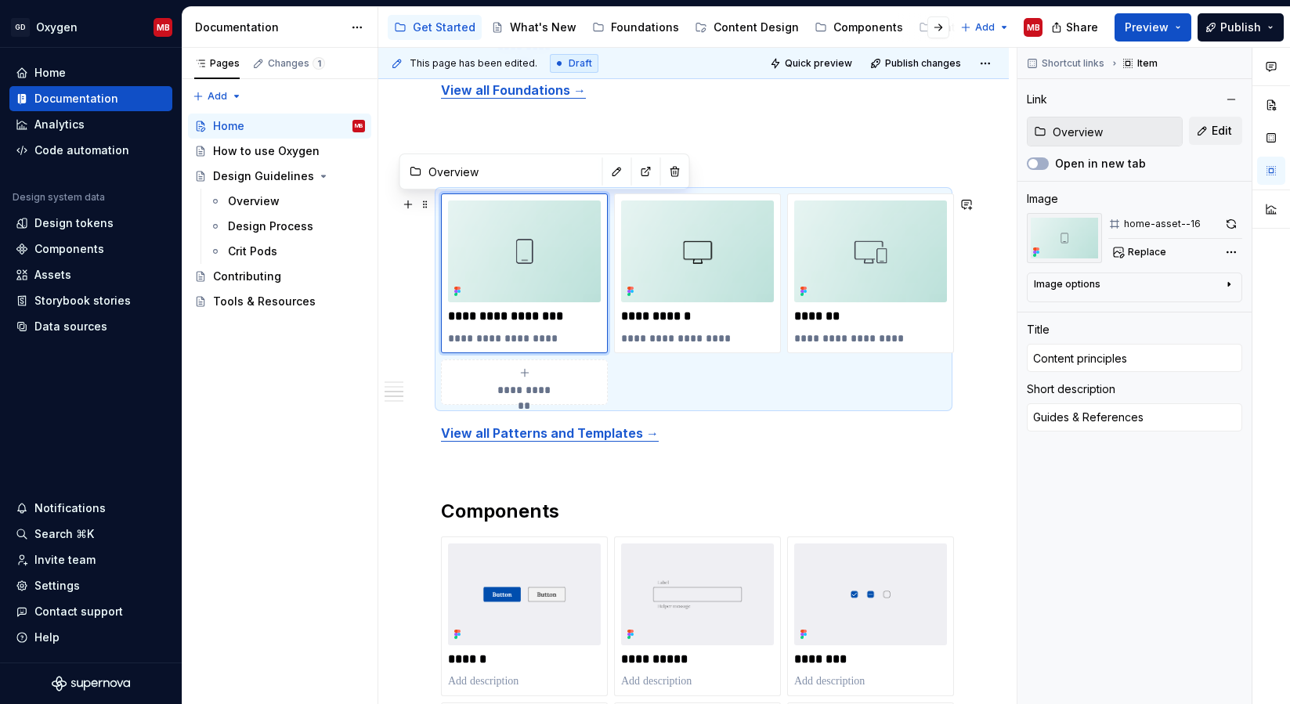
click at [502, 340] on p "**********" at bounding box center [524, 339] width 153 height 16
type textarea "*"
type textarea "Core beliefs that guide how we write and design with words."
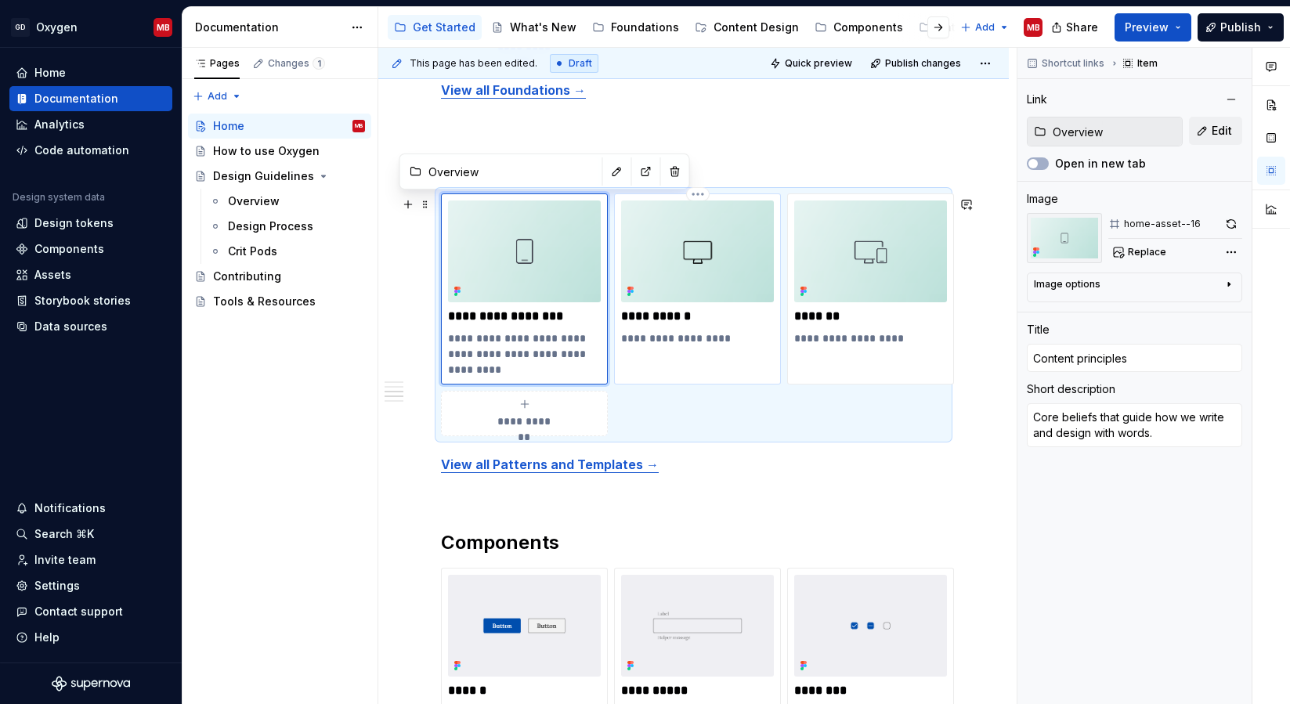
click at [659, 320] on p "**********" at bounding box center [697, 317] width 153 height 16
type textarea "*"
type input "Desktop App"
type textarea "Guides & References"
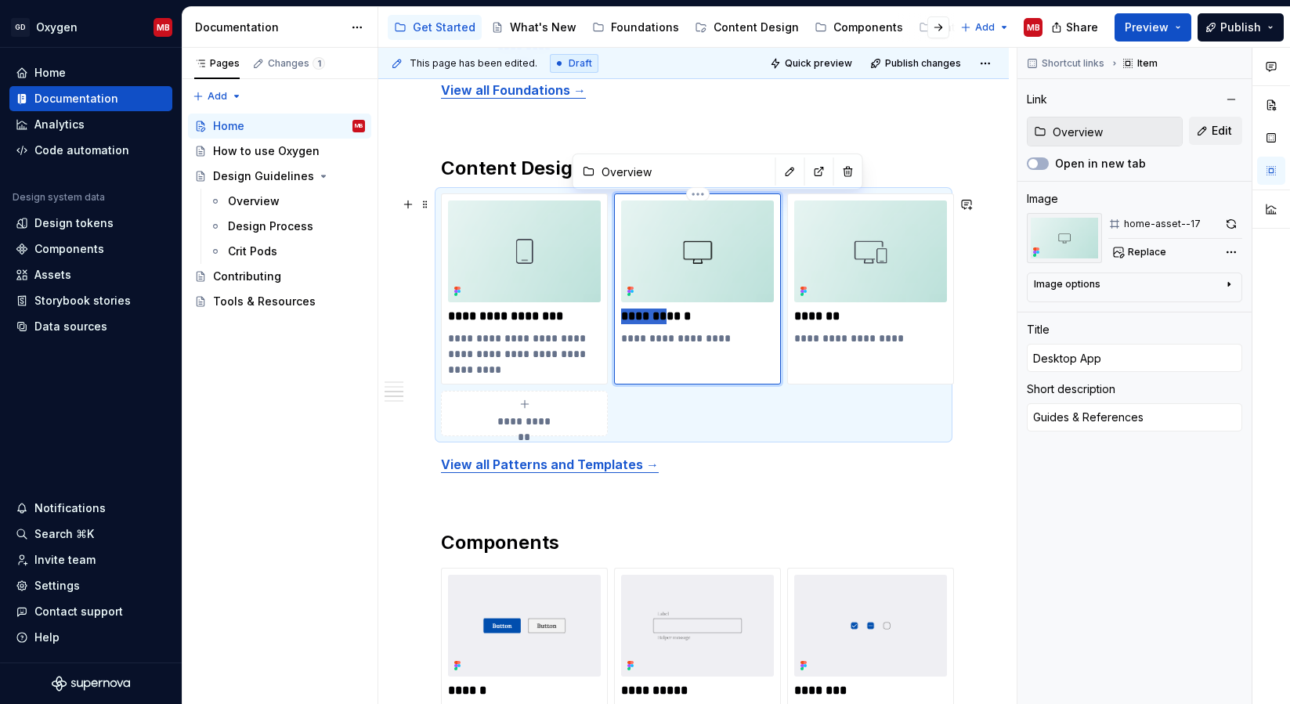
click at [659, 320] on p "**********" at bounding box center [697, 317] width 153 height 16
type textarea "*"
type input "Content standards"
click at [703, 338] on p "**********" at bounding box center [697, 339] width 153 height 16
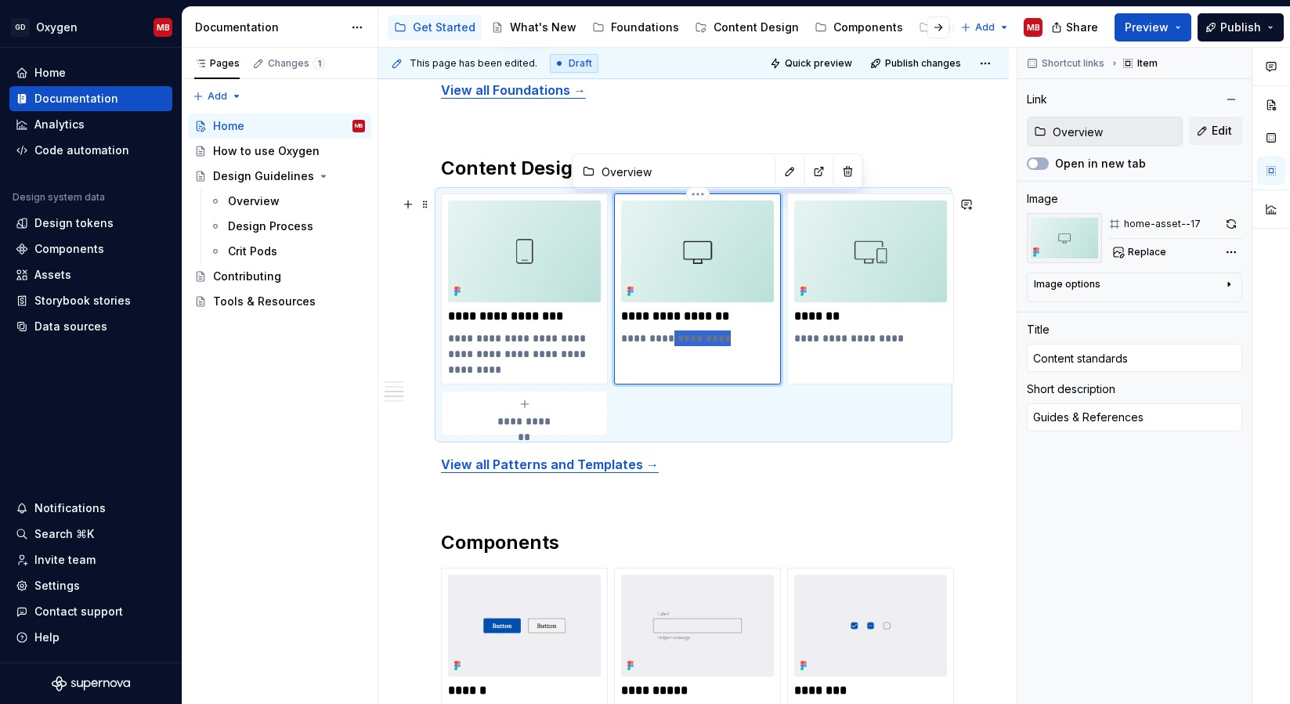
click at [704, 338] on p "**********" at bounding box center [697, 339] width 153 height 16
click at [705, 338] on p "**********" at bounding box center [697, 339] width 153 height 16
click at [717, 339] on p "**********" at bounding box center [697, 339] width 153 height 16
click at [718, 339] on p "**********" at bounding box center [697, 339] width 153 height 16
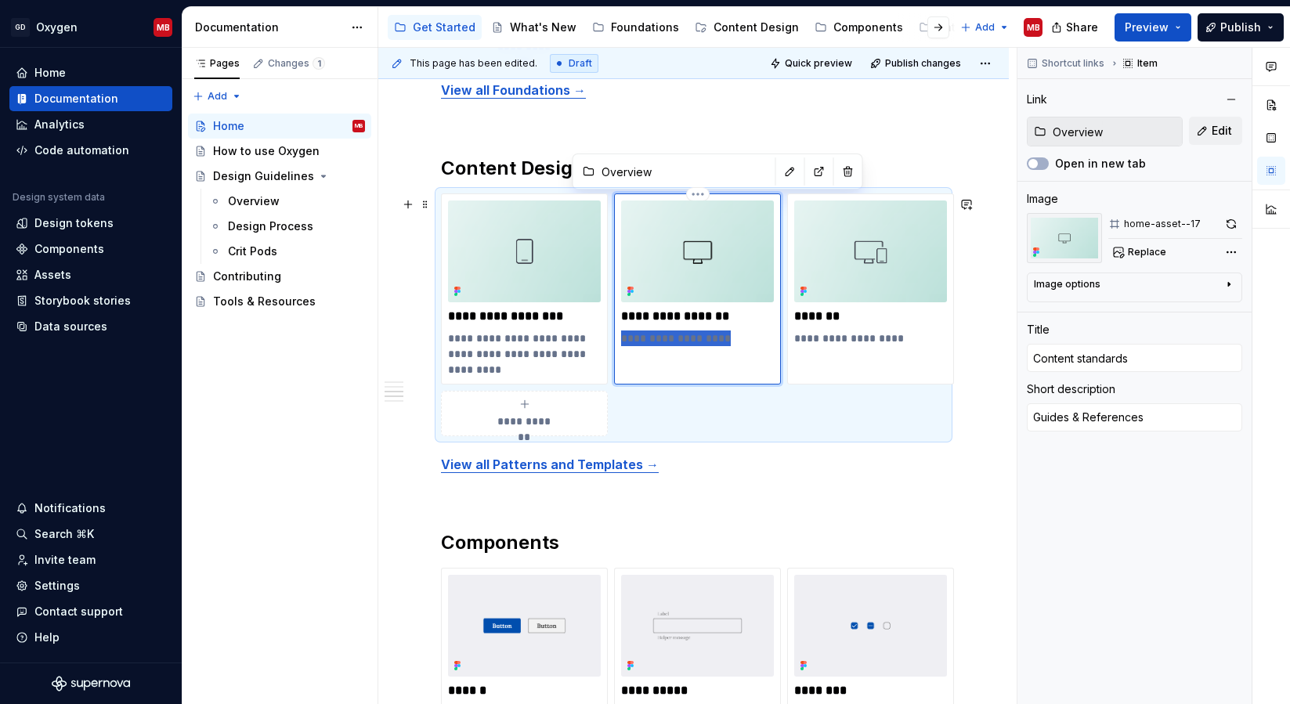
click at [718, 339] on p "**********" at bounding box center [697, 339] width 153 height 16
type textarea "*"
type textarea "The rules for writing consistent, accessible, and user-friendly content."
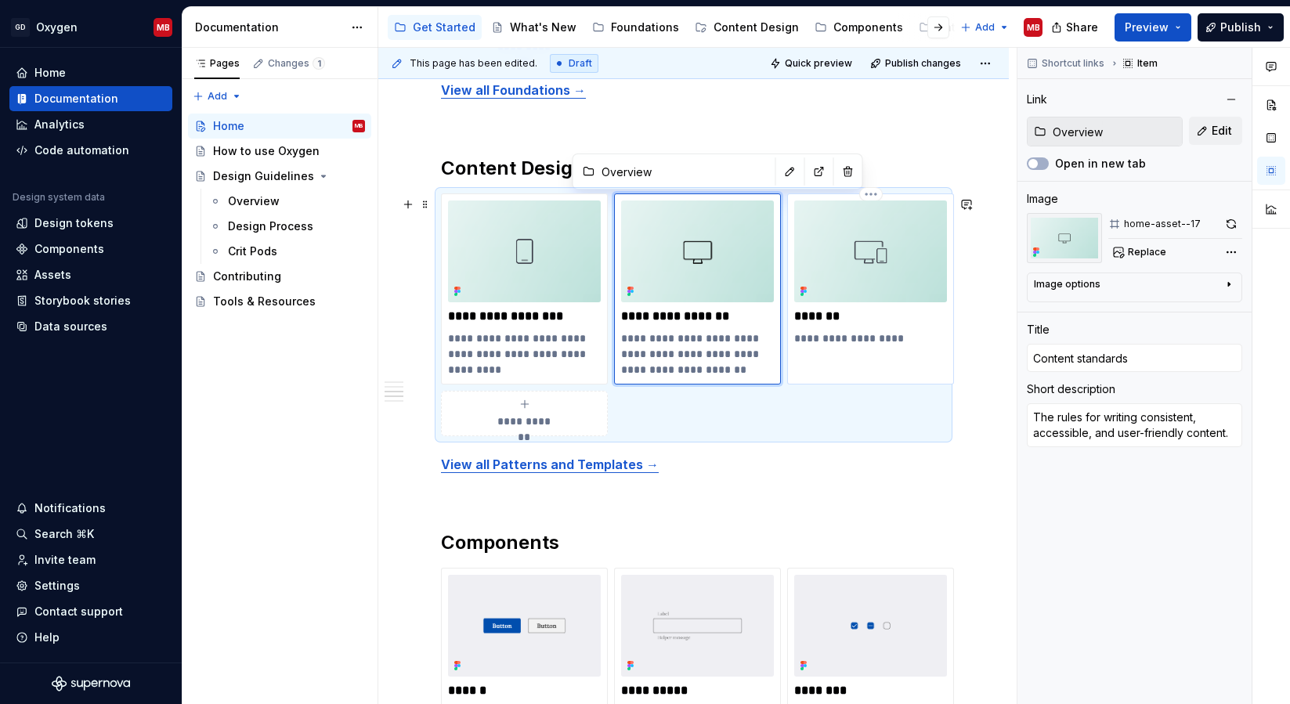
click at [846, 316] on p "*******" at bounding box center [870, 317] width 153 height 16
type textarea "*"
type input "Web App"
type textarea "Guides & References"
click at [847, 316] on p "*******" at bounding box center [870, 317] width 153 height 16
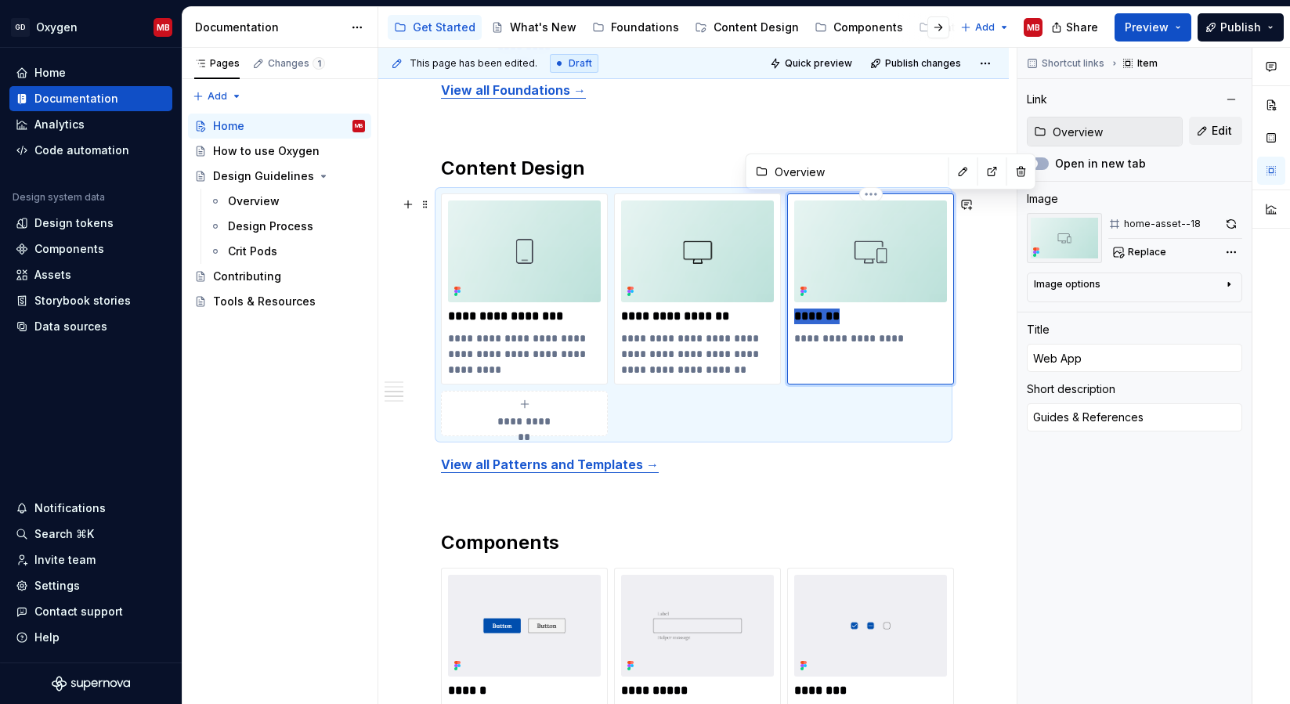
click at [848, 316] on p "*******" at bounding box center [870, 317] width 153 height 16
type textarea "*"
type input "Brand voice"
click at [818, 338] on p "**********" at bounding box center [870, 339] width 153 height 16
click at [819, 338] on p "**********" at bounding box center [870, 339] width 153 height 16
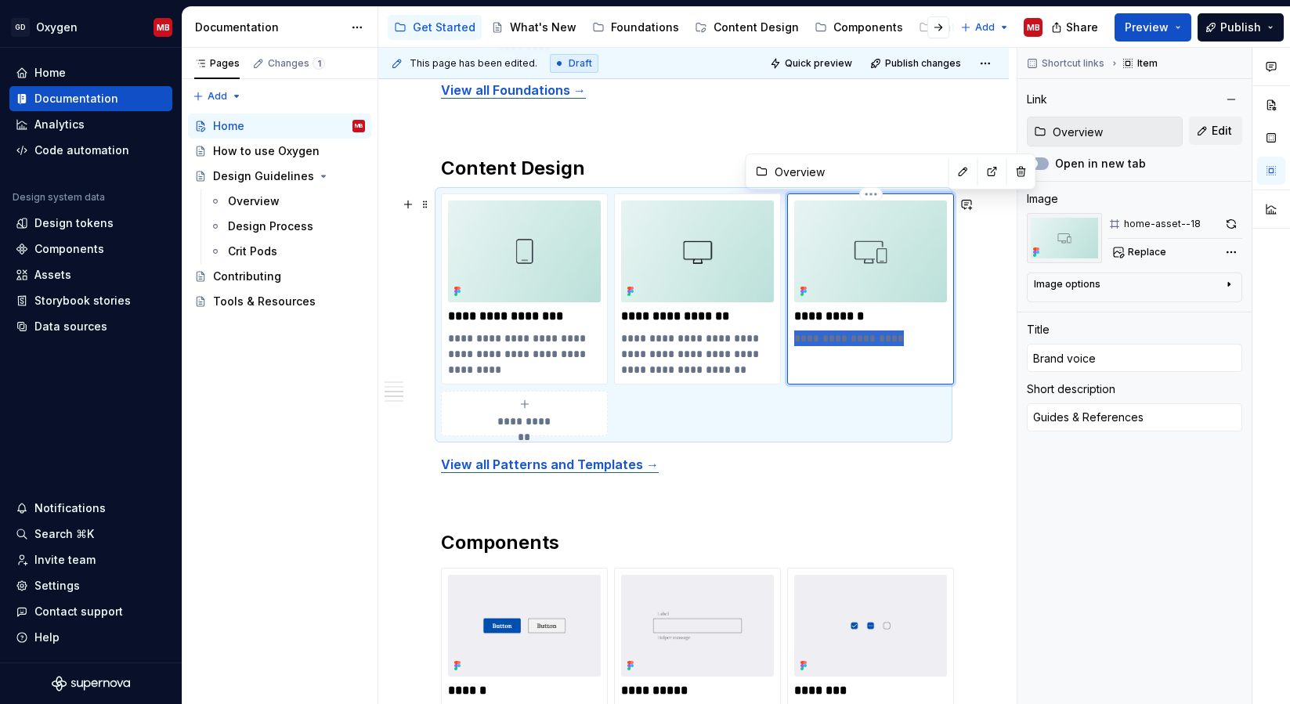
click at [819, 338] on p "**********" at bounding box center [870, 339] width 153 height 16
type textarea "*"
type textarea "Voice and tone guidance that keeps each brand clear and consistent."
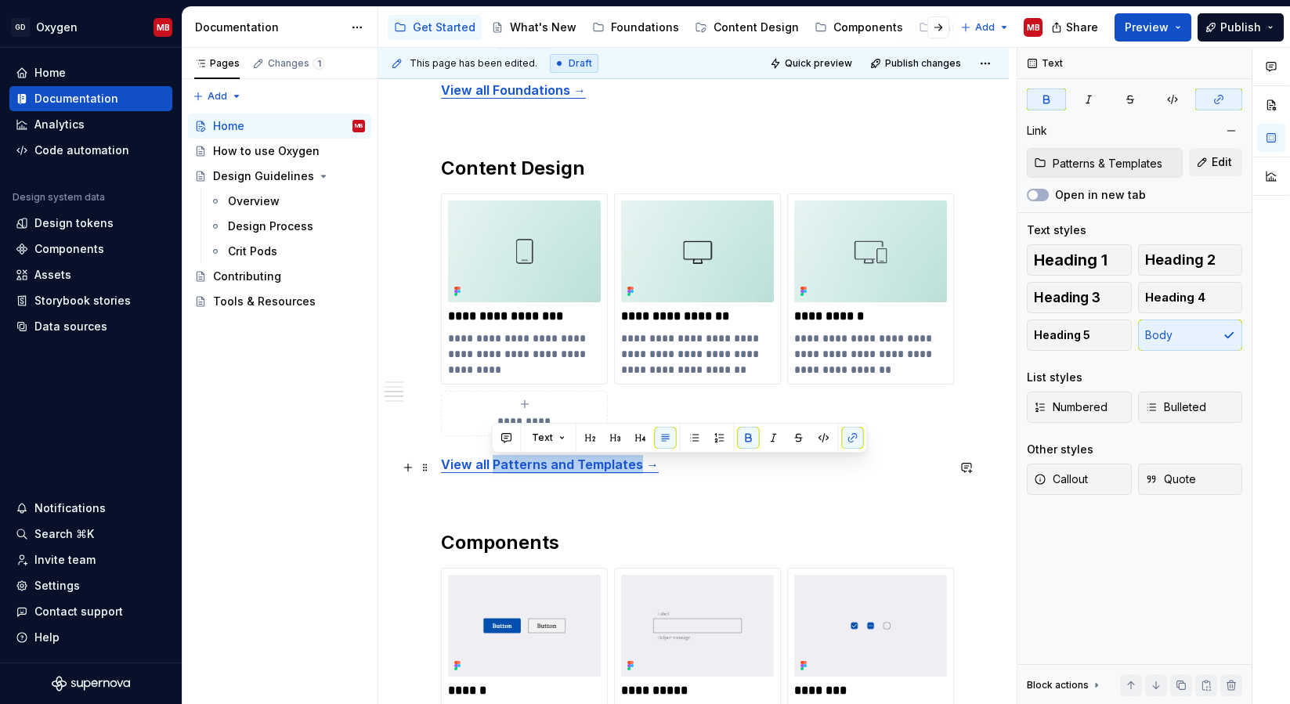
drag, startPoint x: 631, startPoint y: 466, endPoint x: 491, endPoint y: 461, distance: 140.3
click at [491, 461] on strong "View all Patterns and Templates →" at bounding box center [550, 465] width 218 height 16
drag, startPoint x: 628, startPoint y: 467, endPoint x: 420, endPoint y: 472, distance: 208.4
click at [441, 472] on div "**********" at bounding box center [693, 218] width 505 height 2310
click at [798, 436] on button "button" at bounding box center [802, 438] width 22 height 22
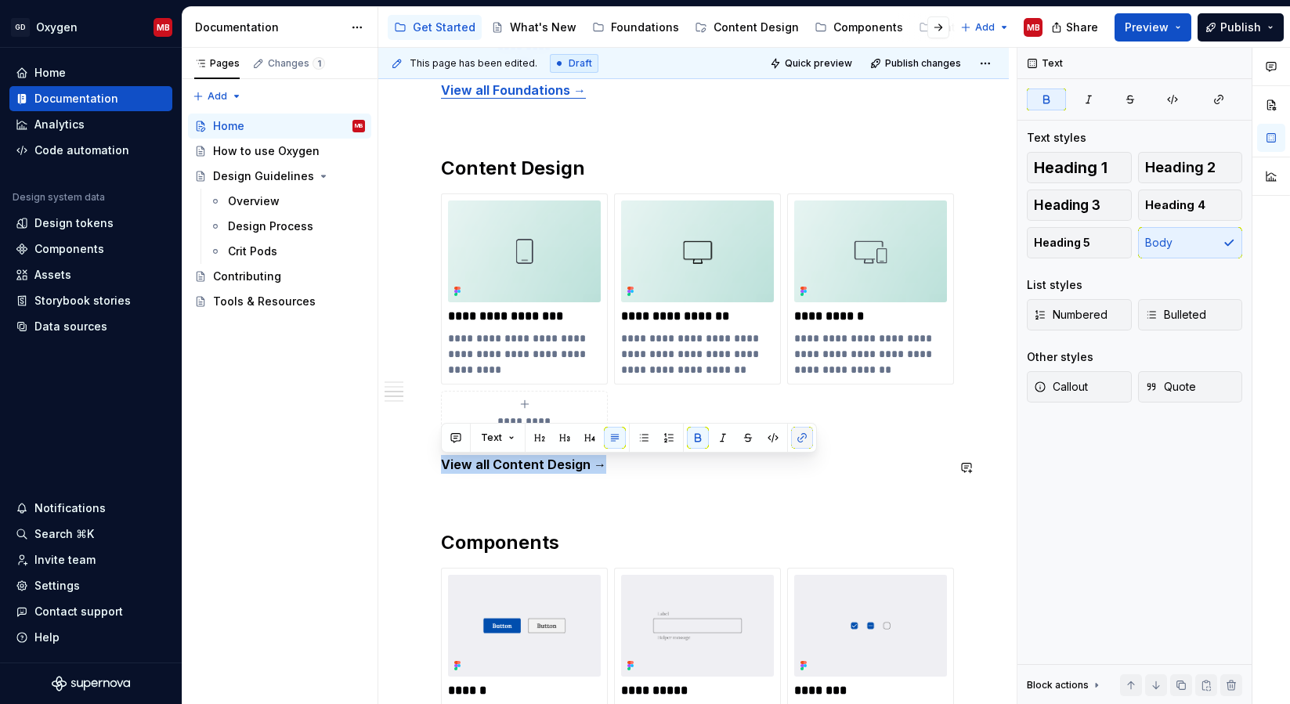
click at [798, 436] on button "button" at bounding box center [802, 438] width 22 height 22
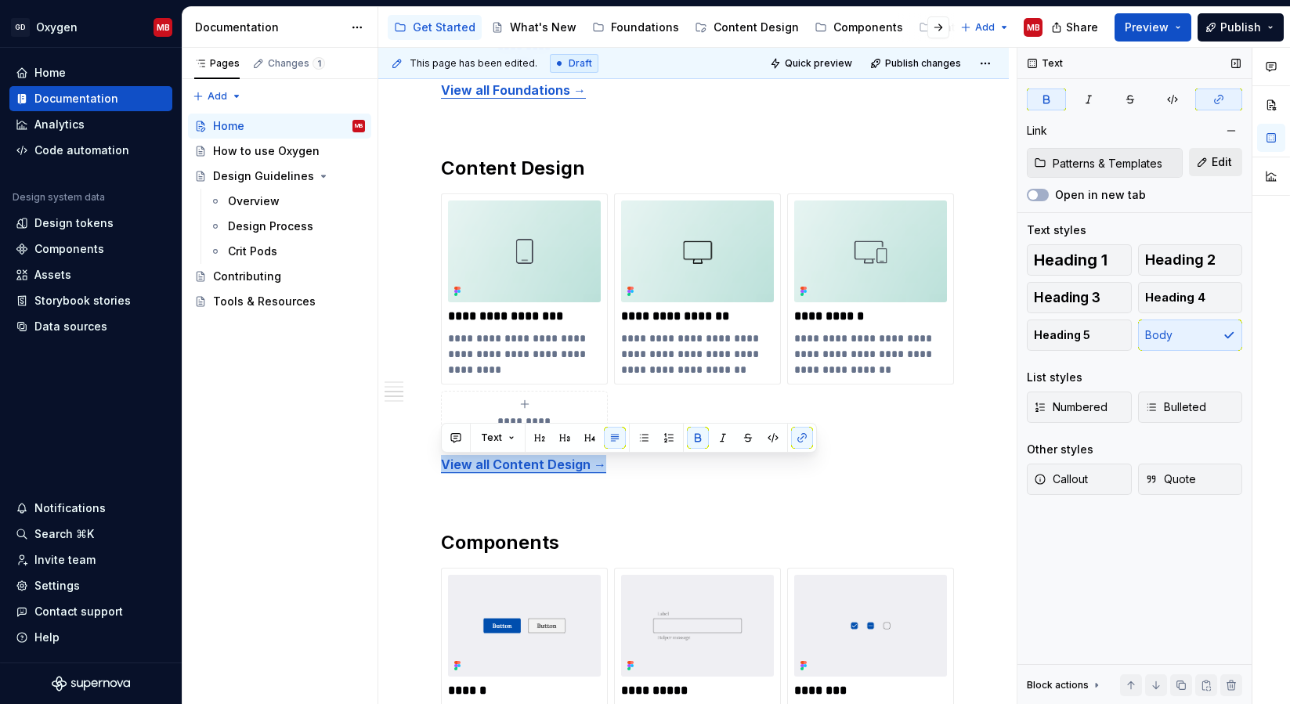
click at [1219, 165] on span "Edit" at bounding box center [1222, 162] width 20 height 16
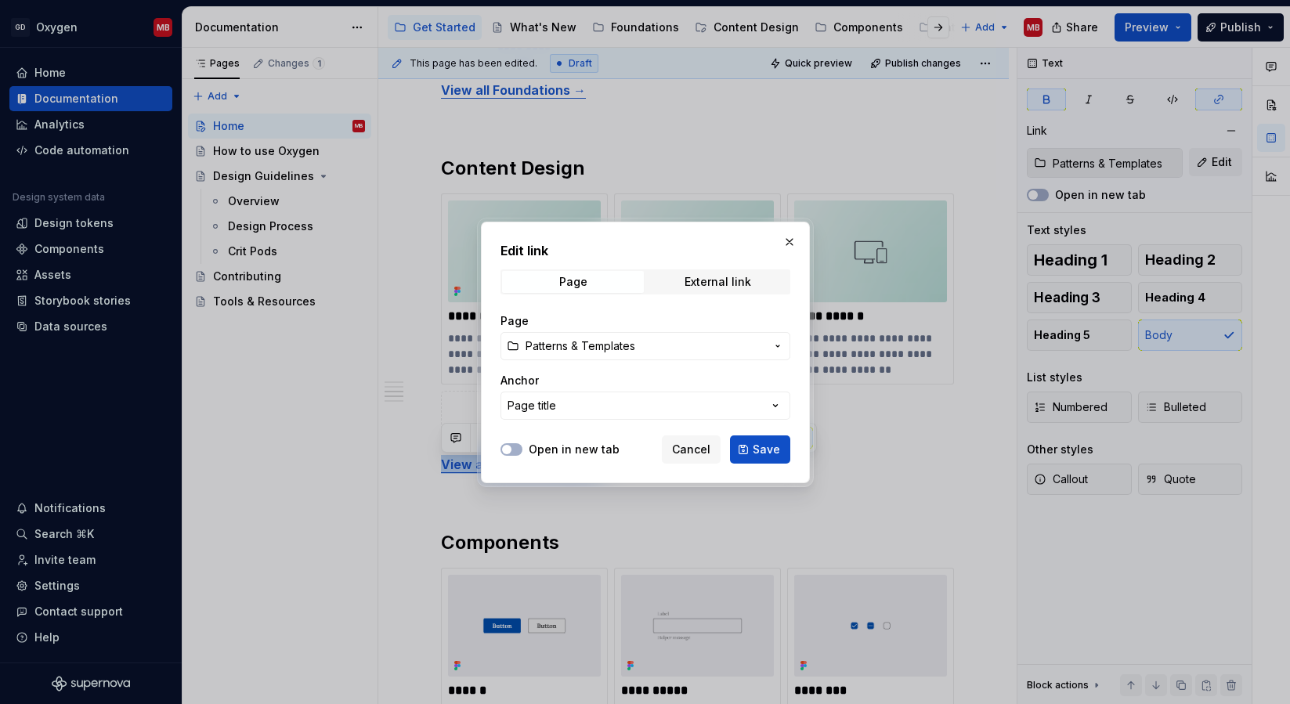
click at [609, 353] on span "Patterns & Templates" at bounding box center [581, 346] width 110 height 16
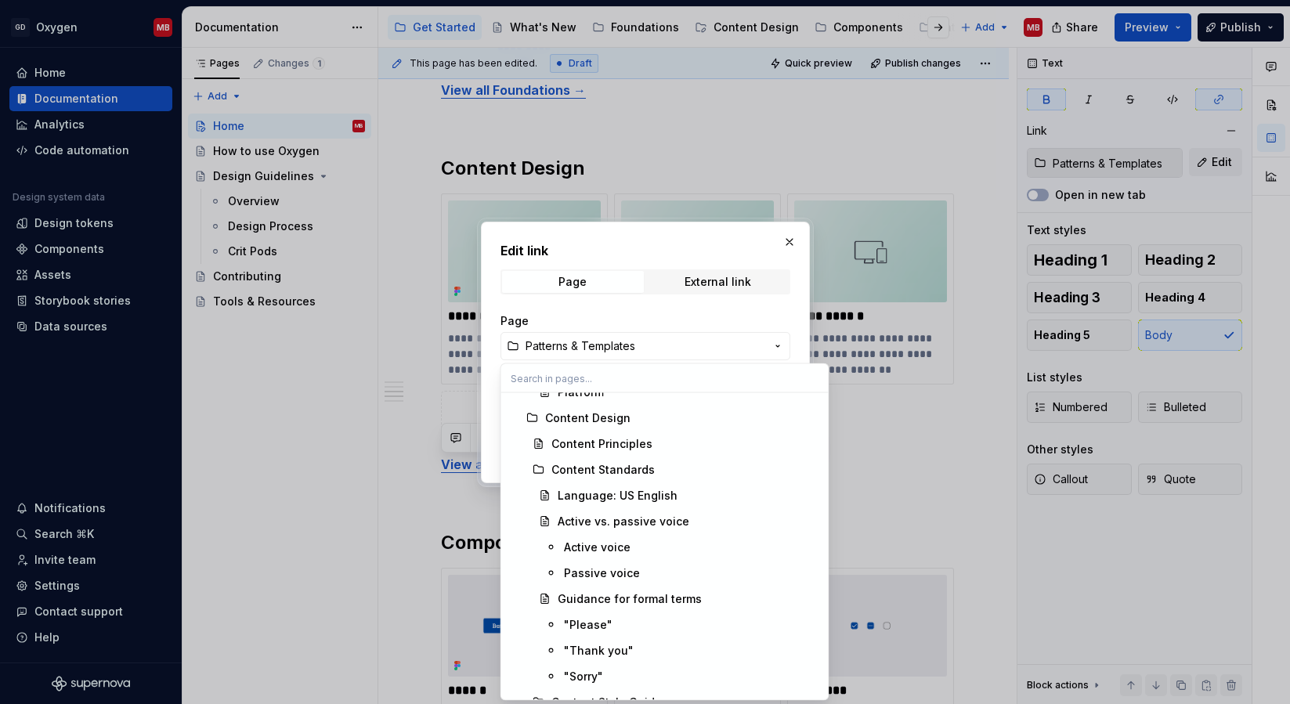
scroll to position [880, 0]
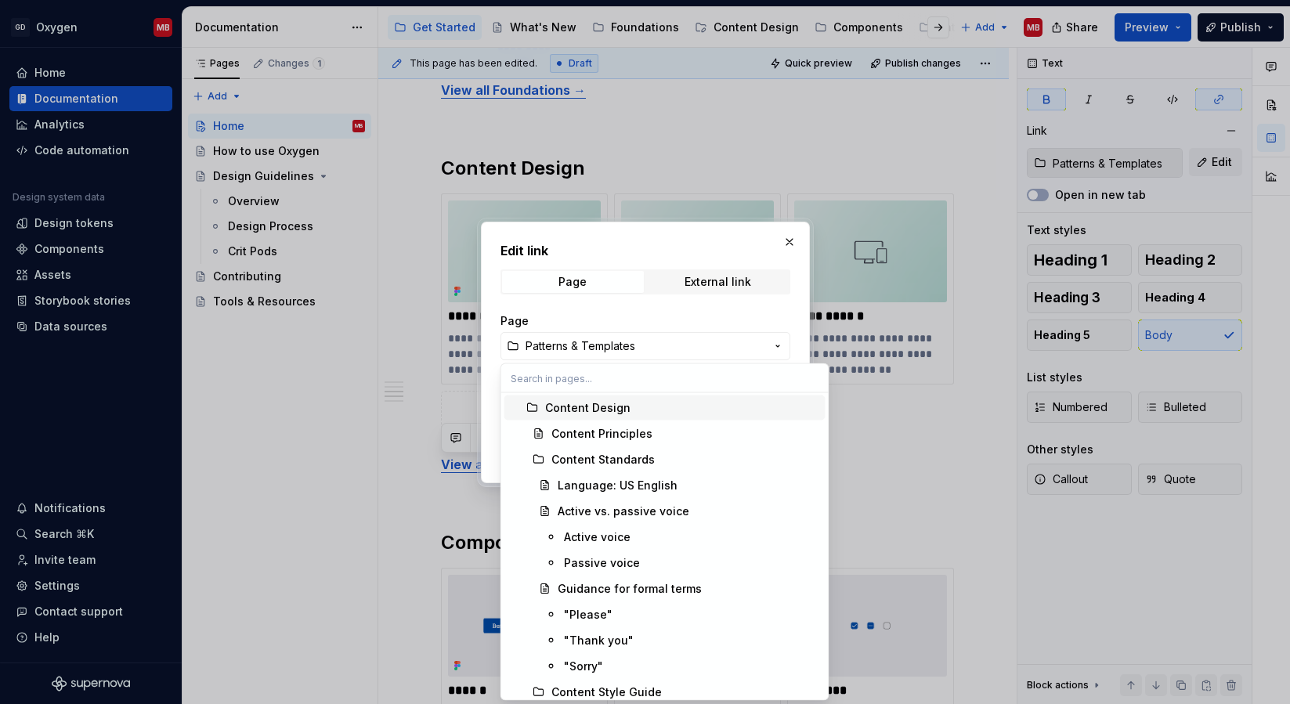
click at [603, 409] on div "Content Design" at bounding box center [587, 408] width 85 height 16
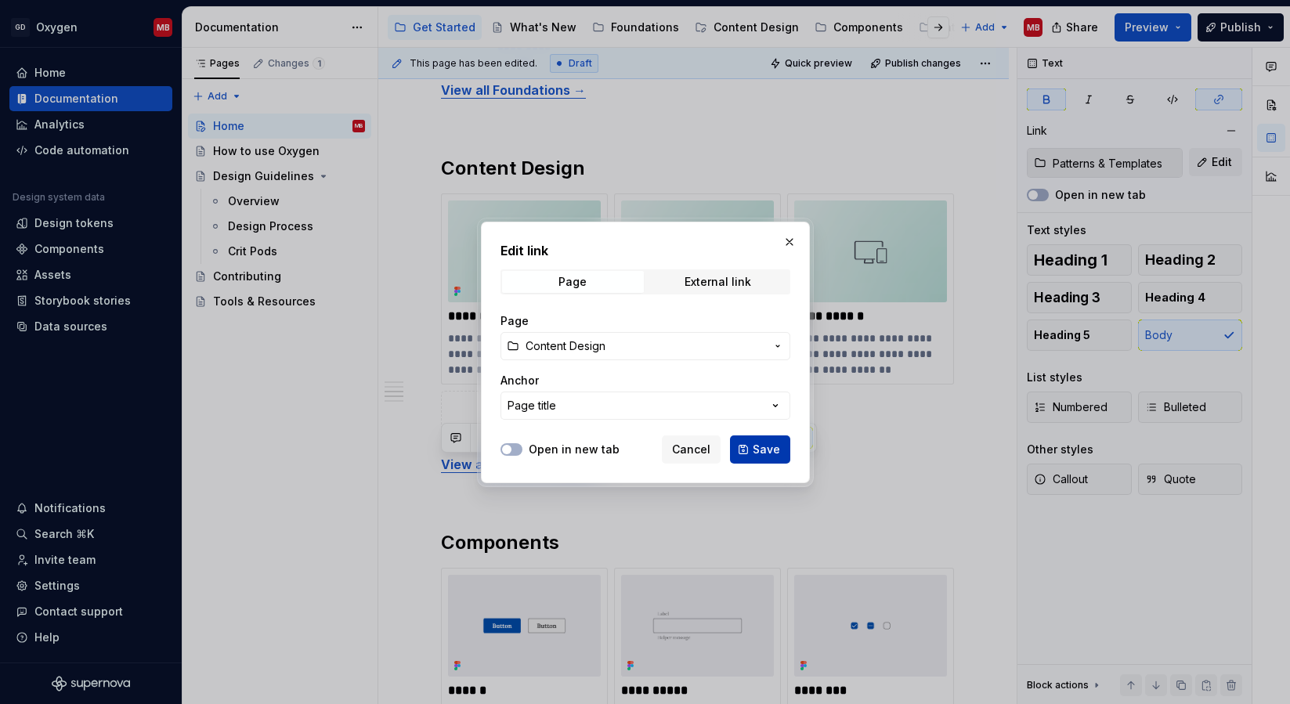
click at [769, 451] on span "Save" at bounding box center [766, 450] width 27 height 16
type input "Content Design"
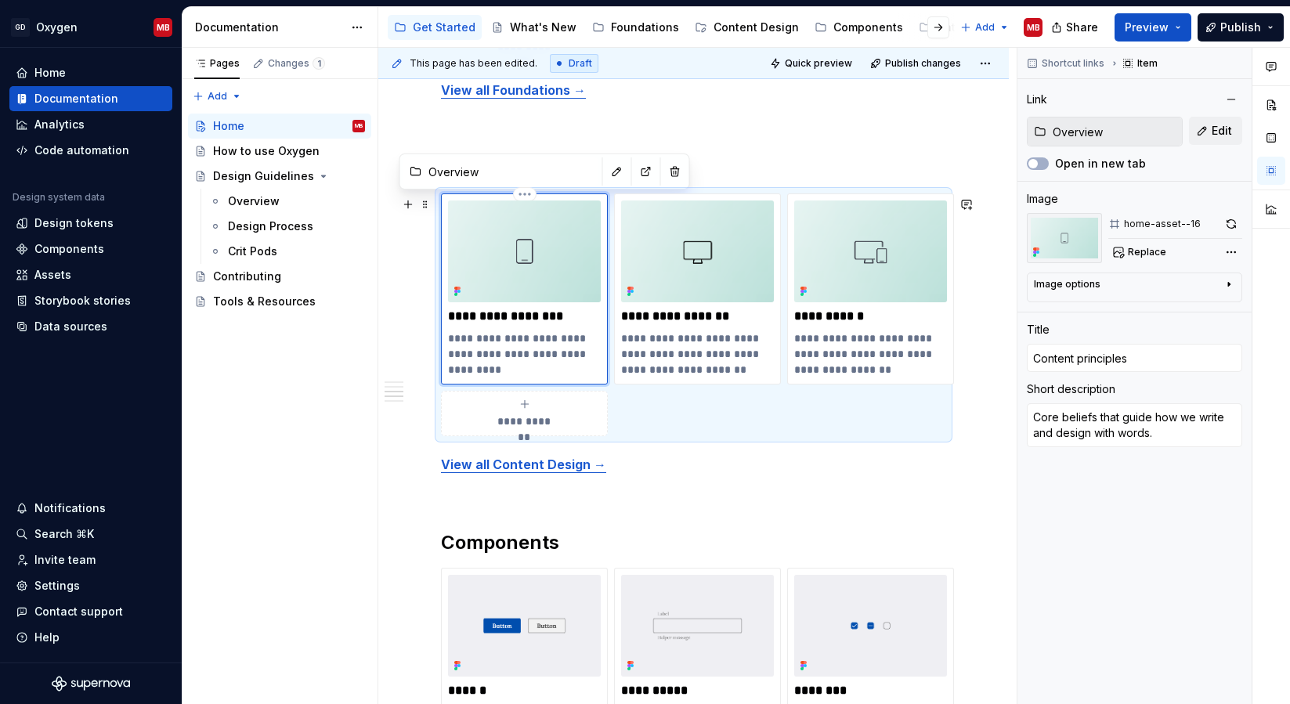
click at [577, 327] on div "**********" at bounding box center [524, 289] width 153 height 177
click at [1208, 121] on button "Edit" at bounding box center [1215, 131] width 53 height 28
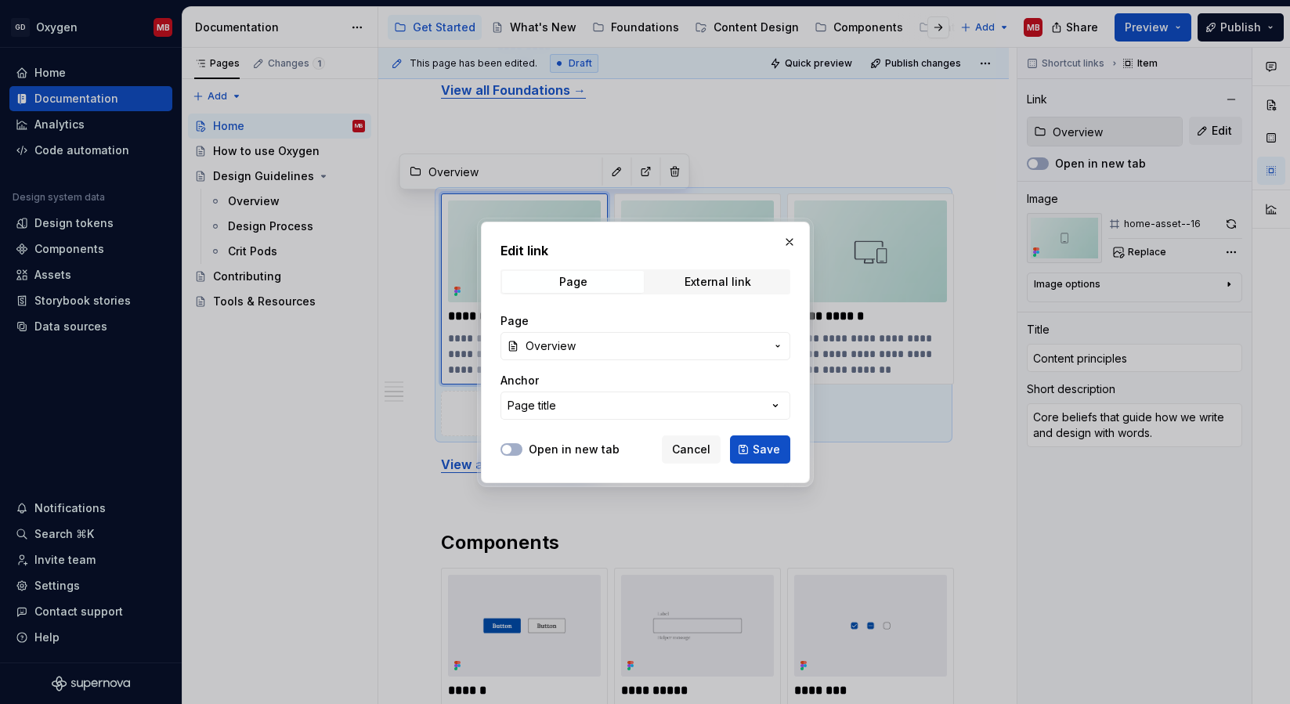
click at [580, 349] on span "Overview" at bounding box center [646, 346] width 240 height 16
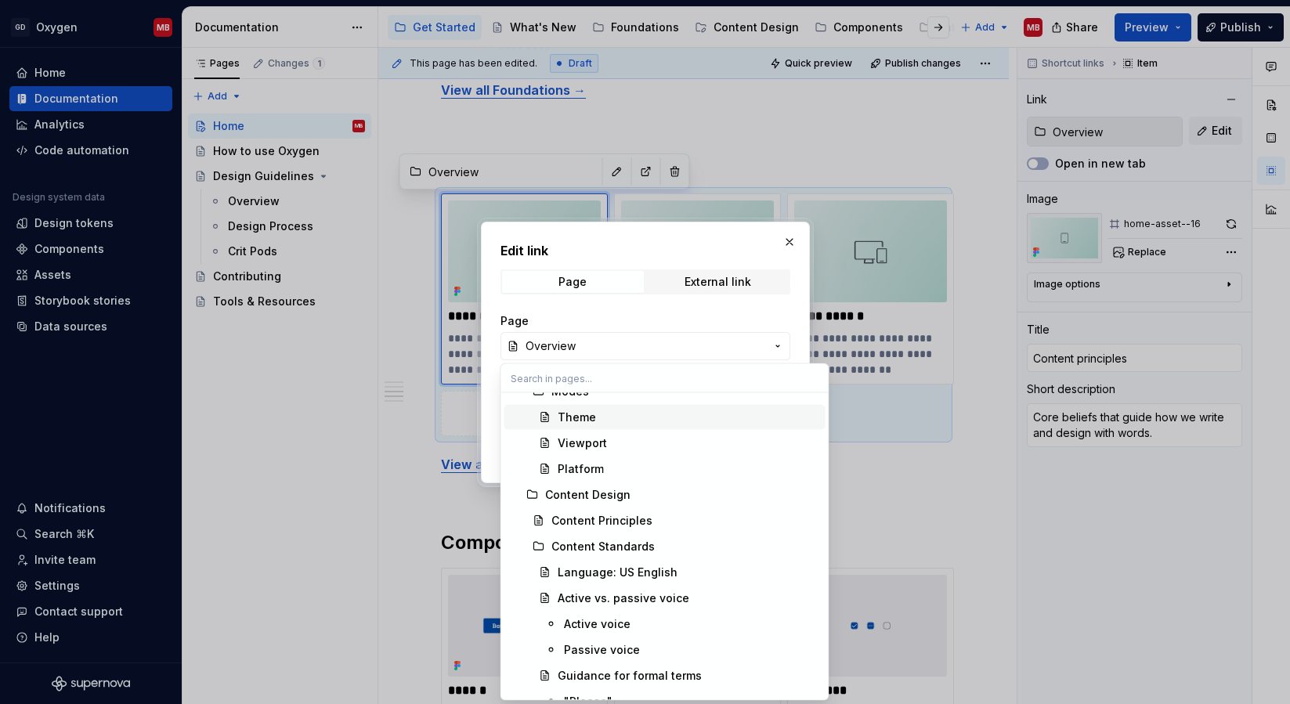
scroll to position [795, 0]
click at [602, 522] on div "Content Principles" at bounding box center [601, 519] width 101 height 16
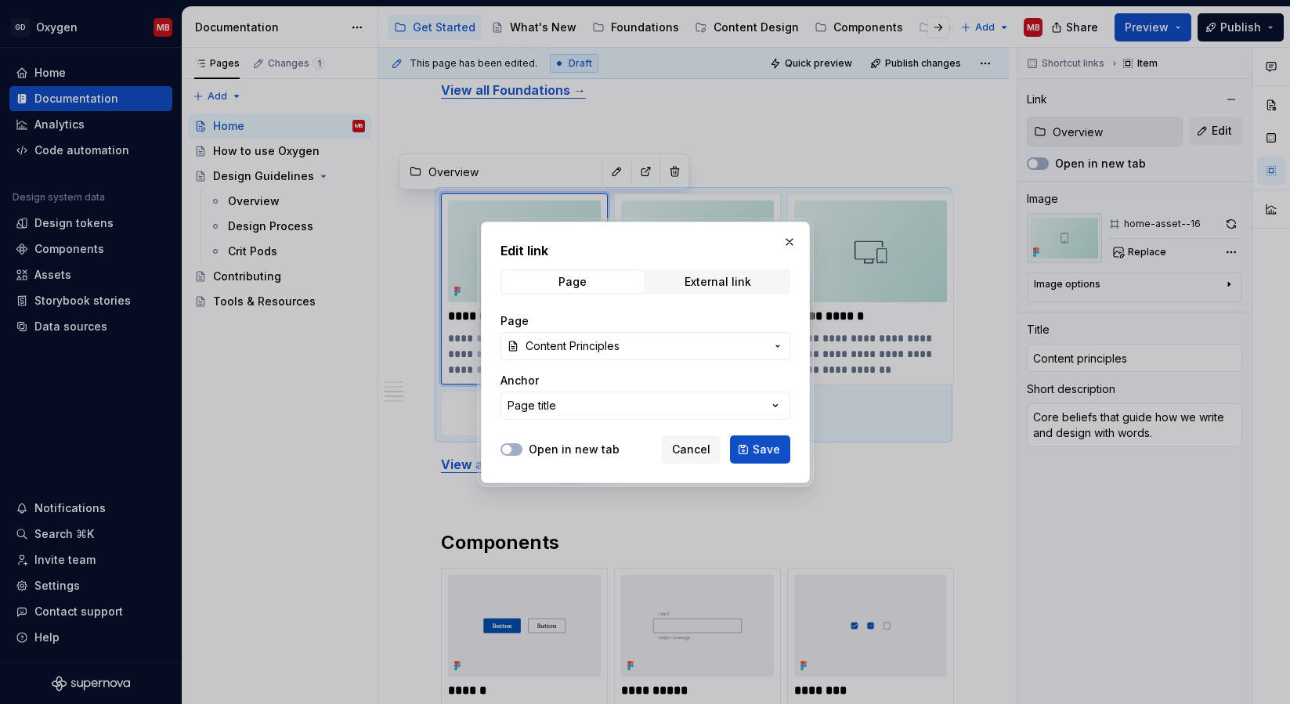
click at [751, 450] on button "Save" at bounding box center [760, 450] width 60 height 28
type textarea "*"
type input "Content Design / Content Principles"
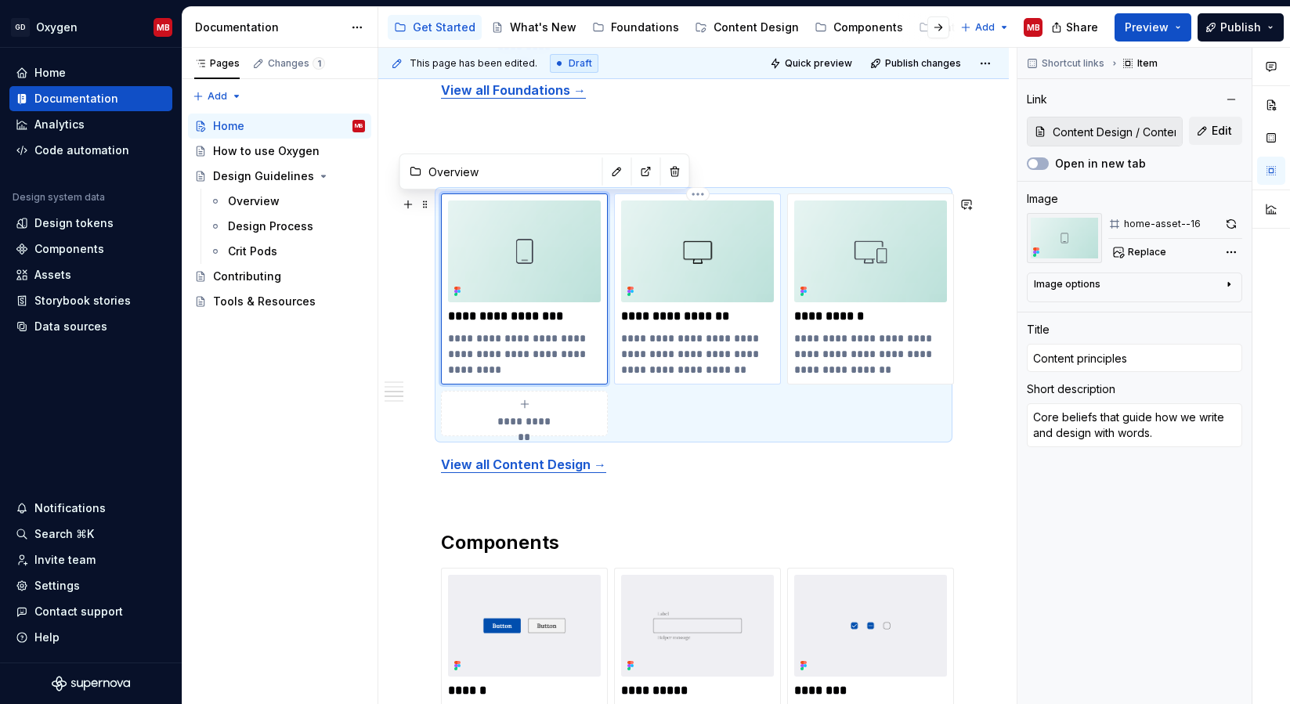
click at [735, 324] on p "**********" at bounding box center [697, 317] width 153 height 16
type textarea "*"
type input "Overview"
type input "Content standards"
type textarea "The rules for writing consistent, accessible, and user-friendly content."
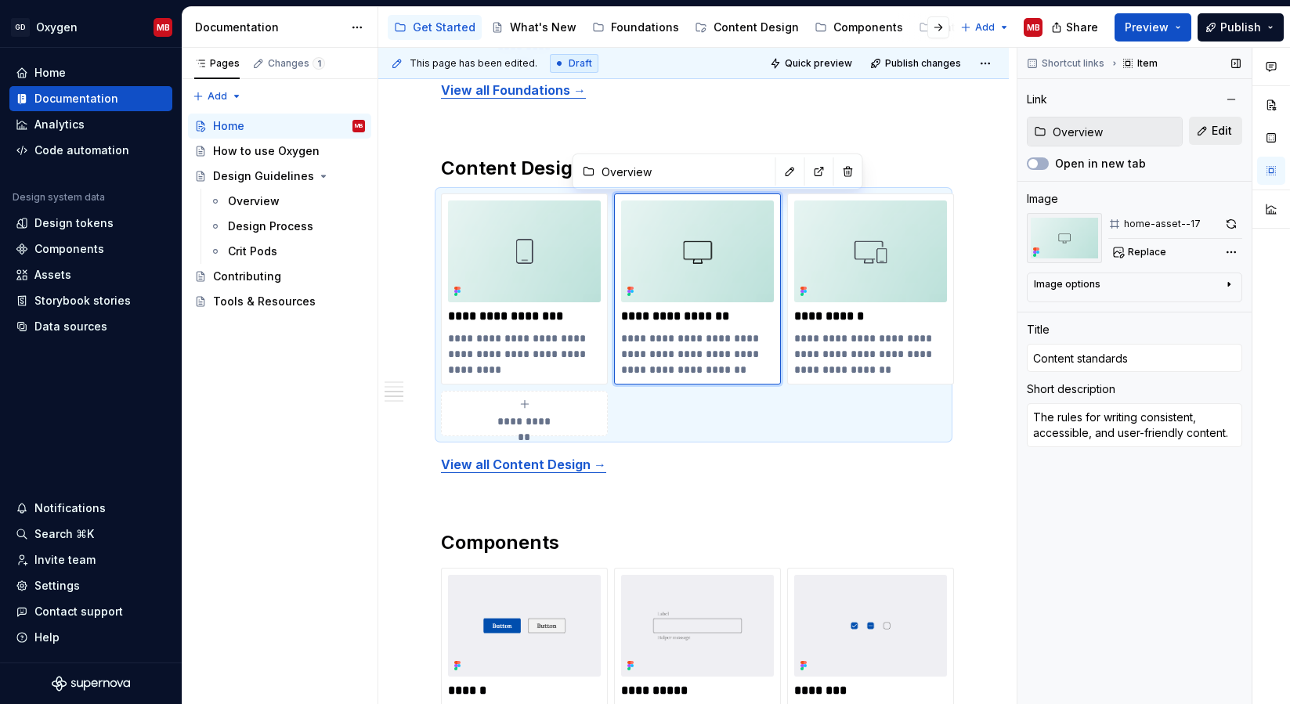
click at [1204, 134] on button "Edit" at bounding box center [1215, 131] width 53 height 28
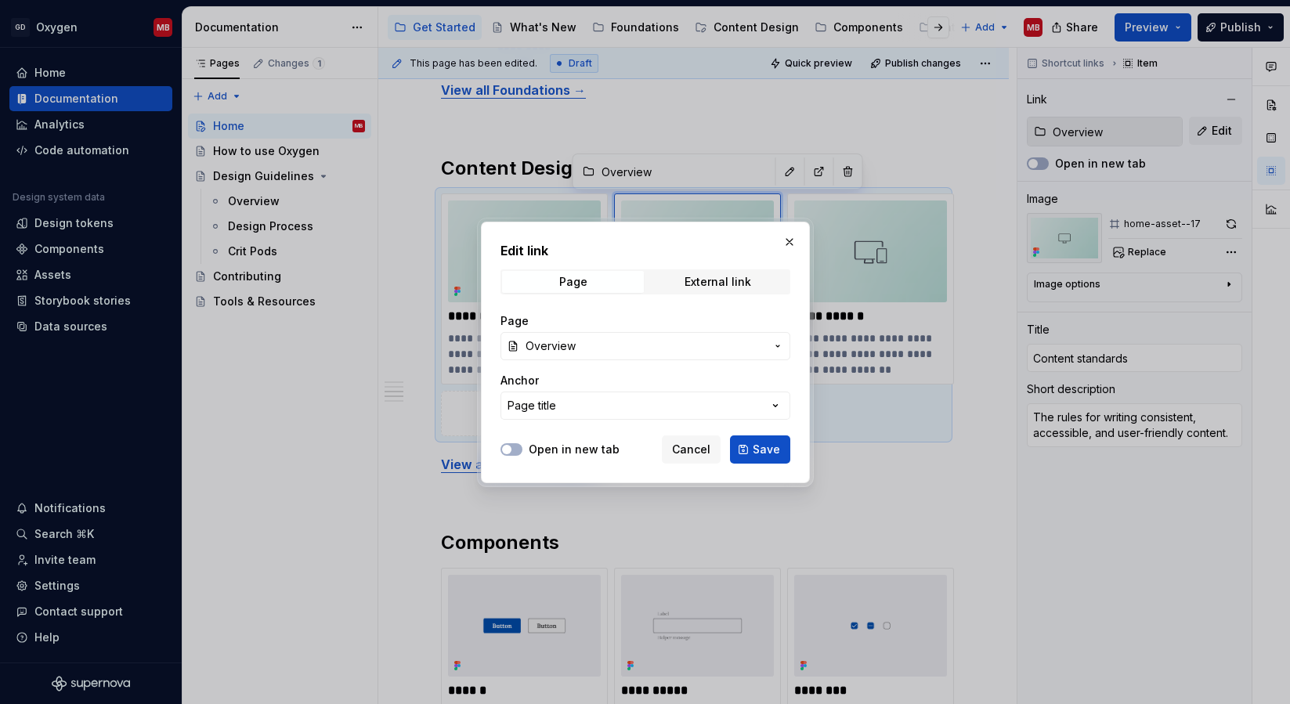
click at [638, 360] on div "Page Overview Anchor Page title" at bounding box center [646, 366] width 290 height 125
click at [637, 351] on span "Overview" at bounding box center [646, 346] width 240 height 16
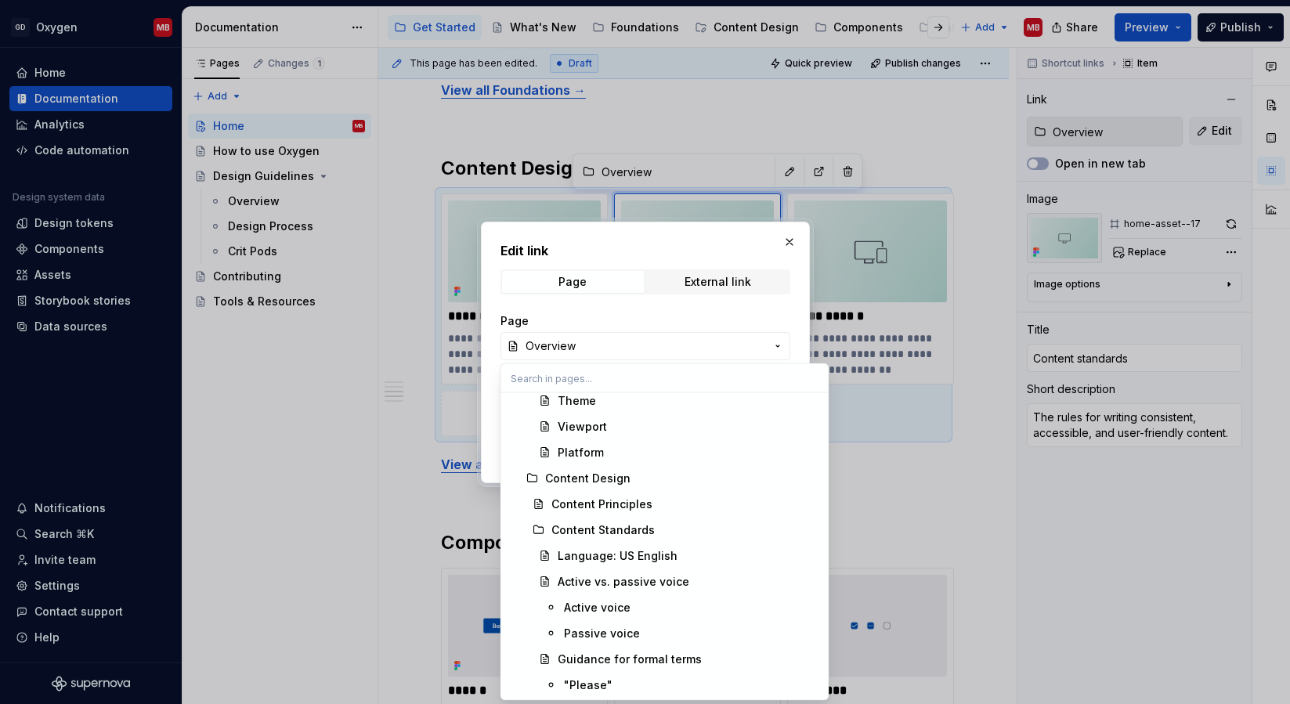
scroll to position [790, 0]
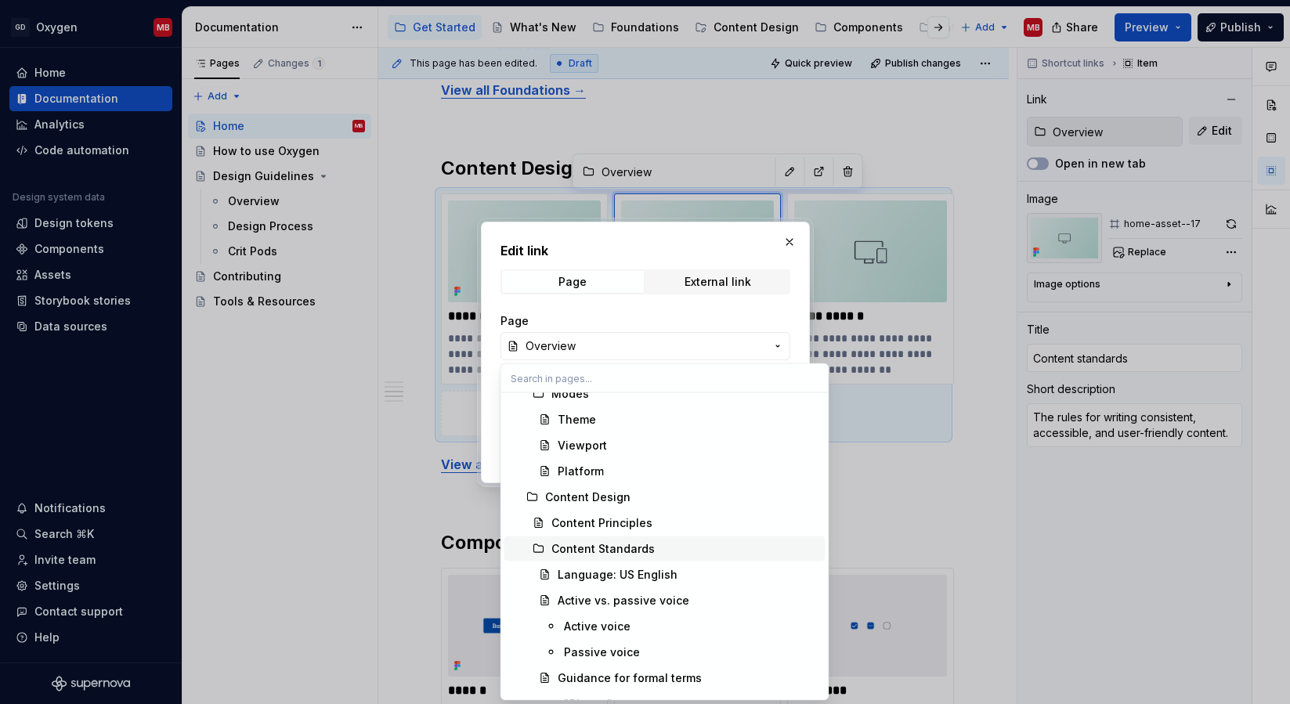
click at [632, 549] on div "Content Standards" at bounding box center [602, 549] width 103 height 16
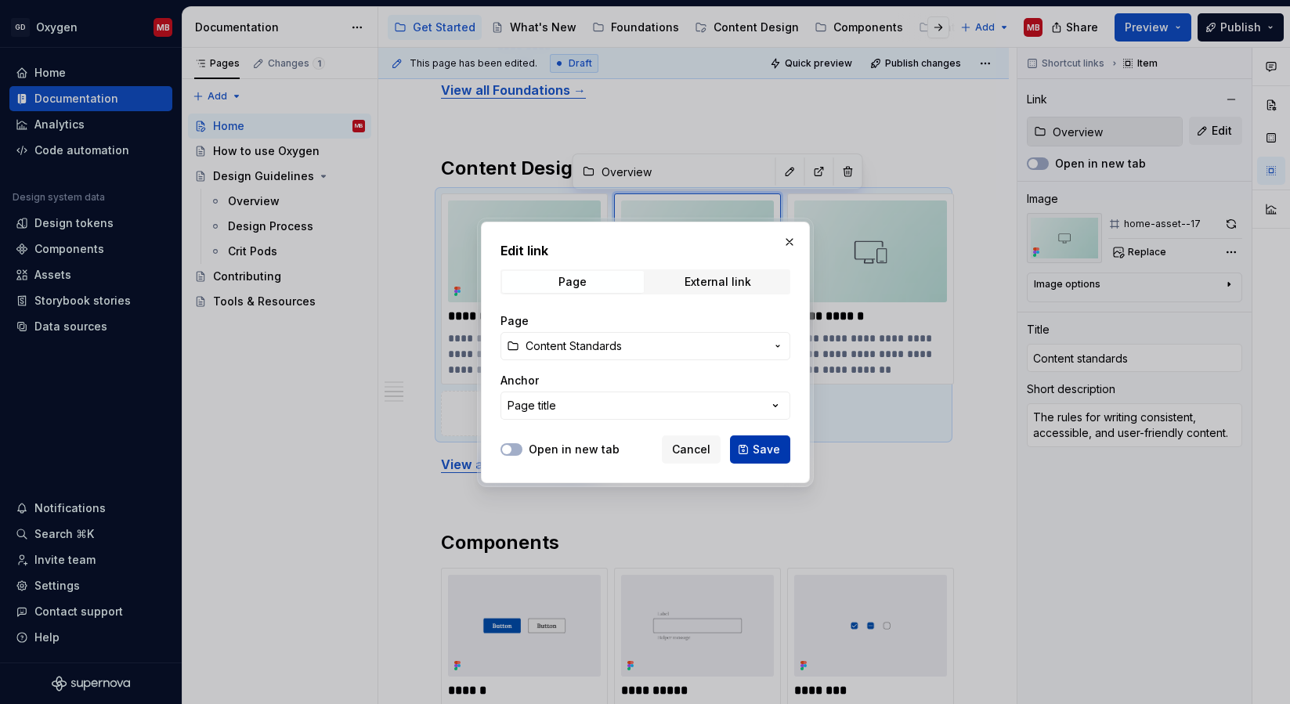
click at [760, 449] on span "Save" at bounding box center [766, 450] width 27 height 16
type textarea "*"
type input "Content Standards"
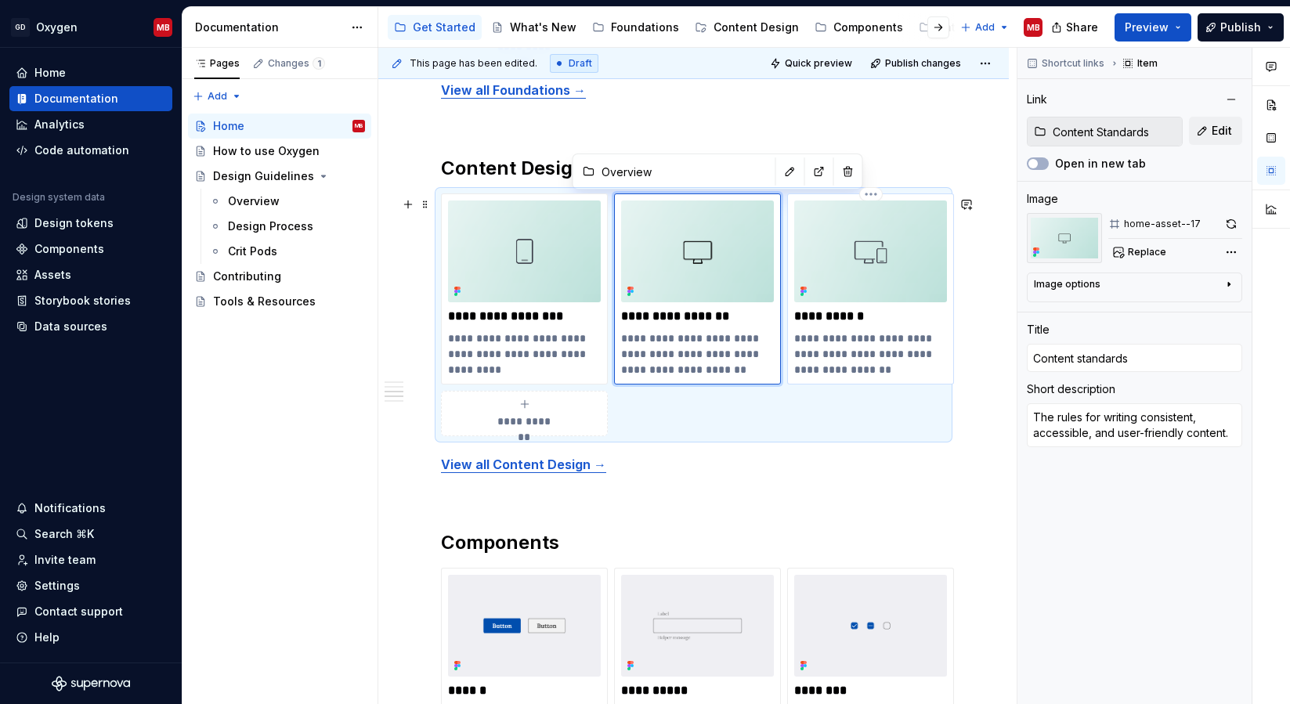
click at [892, 337] on p "**********" at bounding box center [870, 354] width 153 height 47
type textarea "*"
type input "Overview"
type input "Brand voice"
type textarea "Voice and tone guidance that keeps each brand clear and consistent."
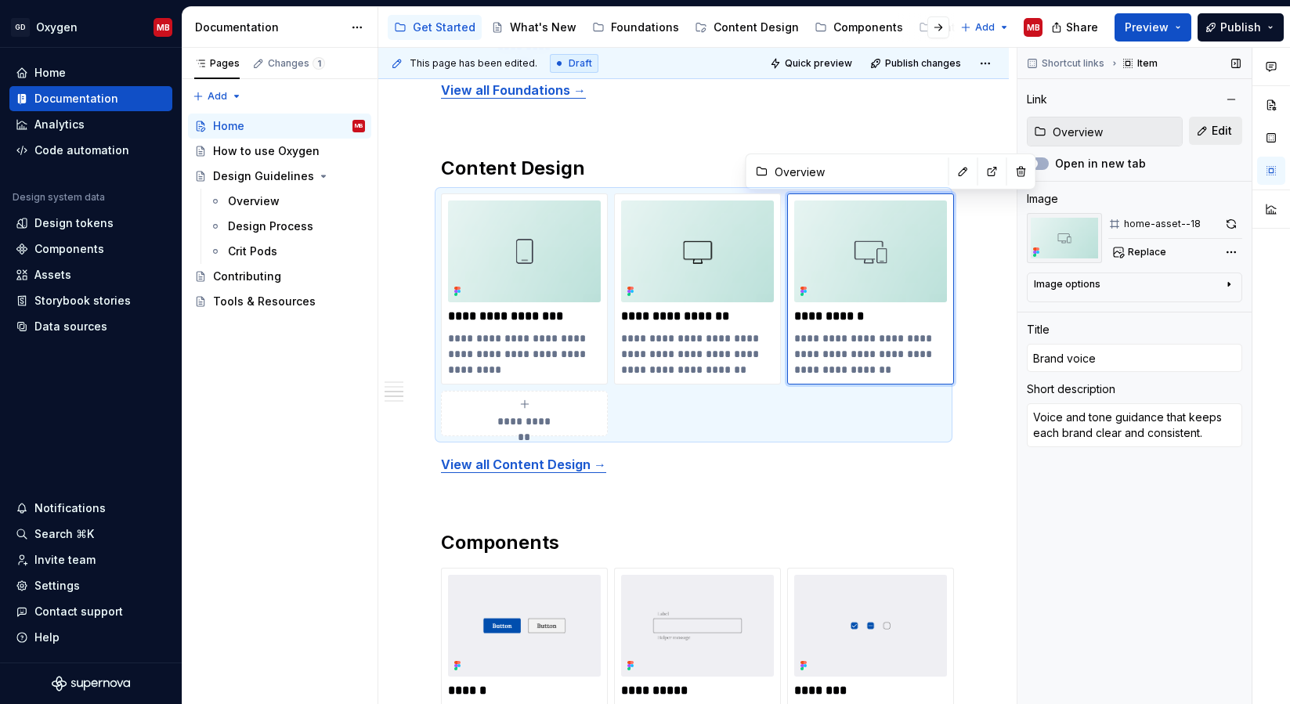
click at [1213, 127] on span "Edit" at bounding box center [1222, 131] width 20 height 16
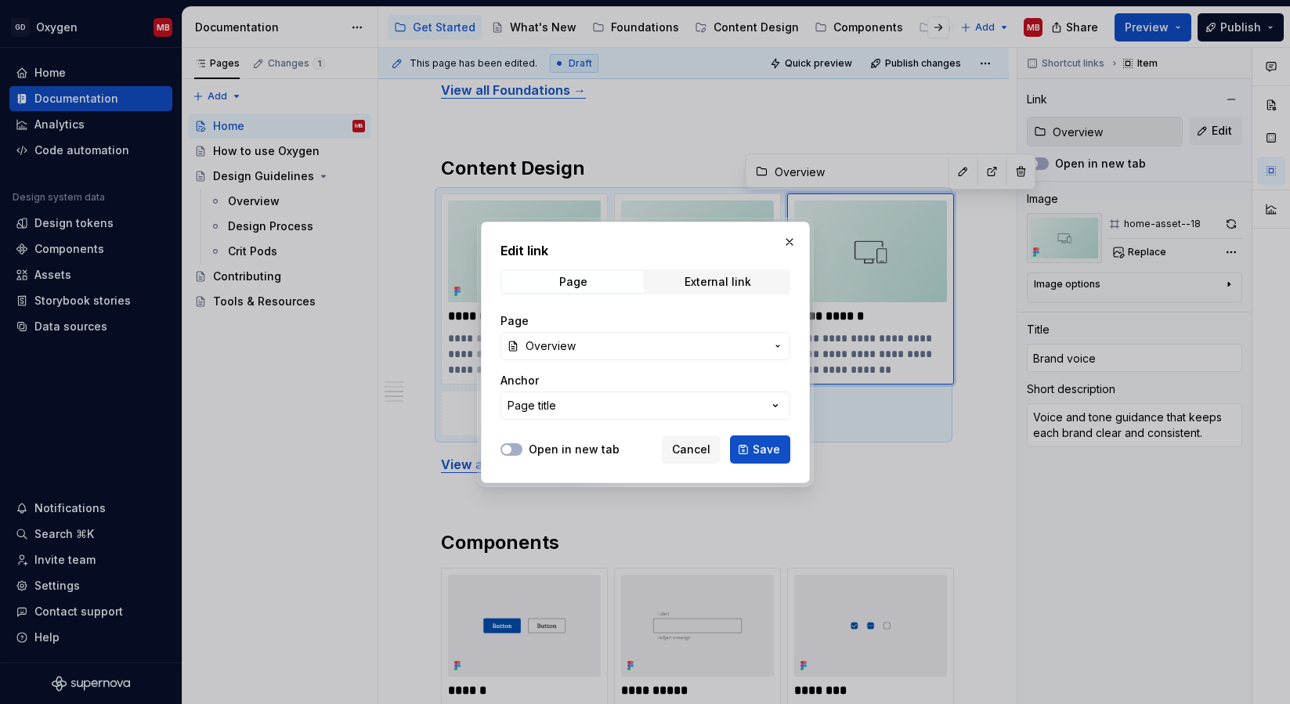
click at [649, 349] on span "Overview" at bounding box center [646, 346] width 240 height 16
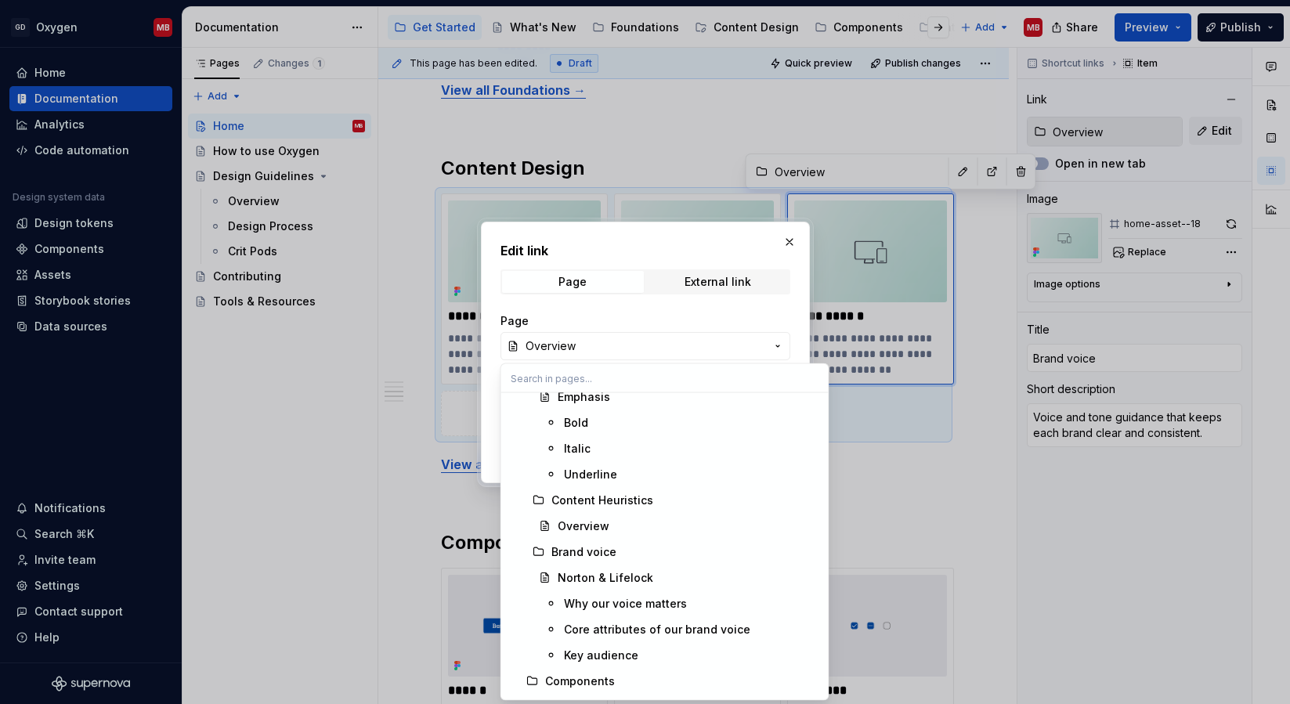
scroll to position [1929, 0]
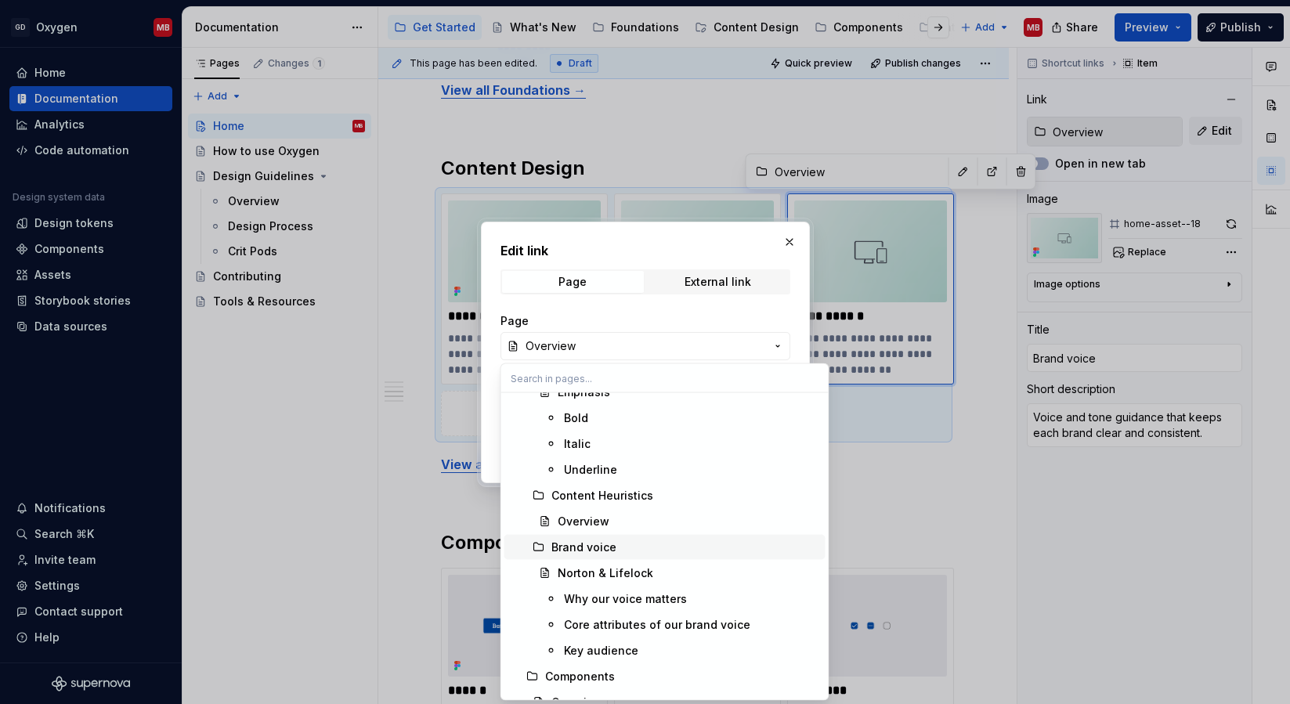
click at [598, 549] on div "Brand voice" at bounding box center [583, 548] width 65 height 16
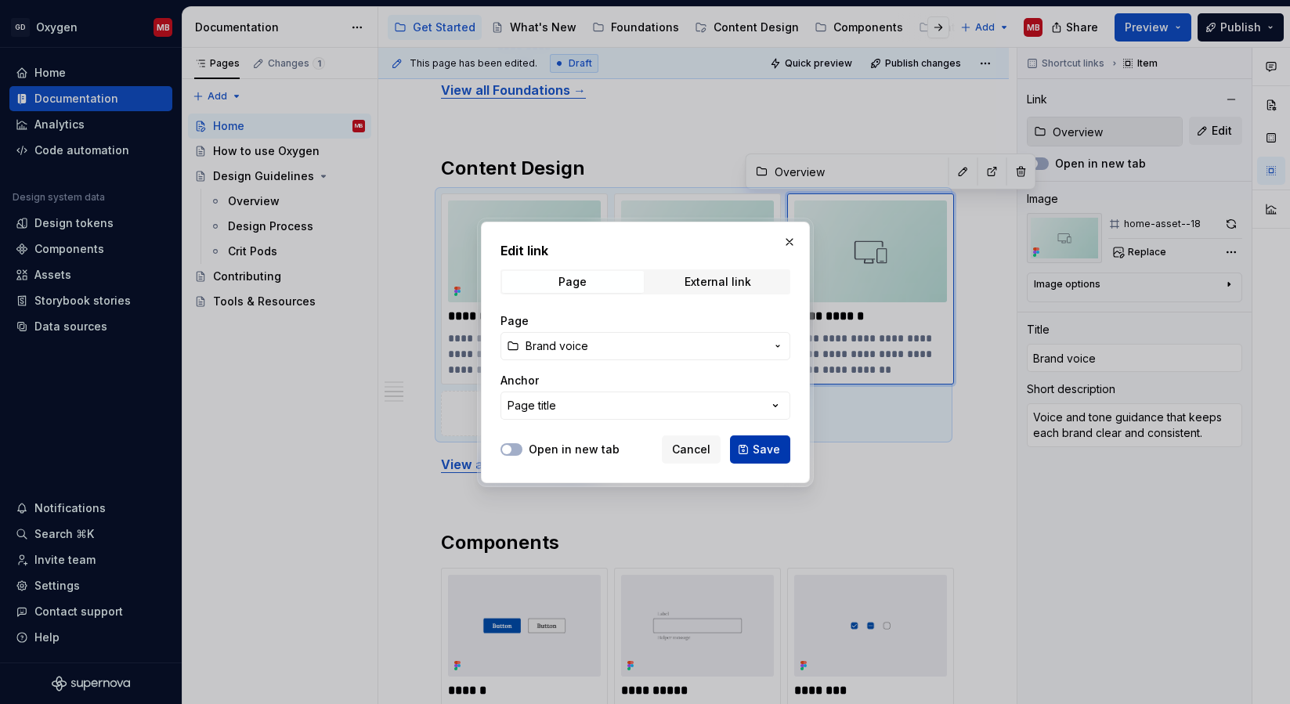
click at [769, 443] on span "Save" at bounding box center [766, 450] width 27 height 16
type textarea "*"
type input "Brand voice"
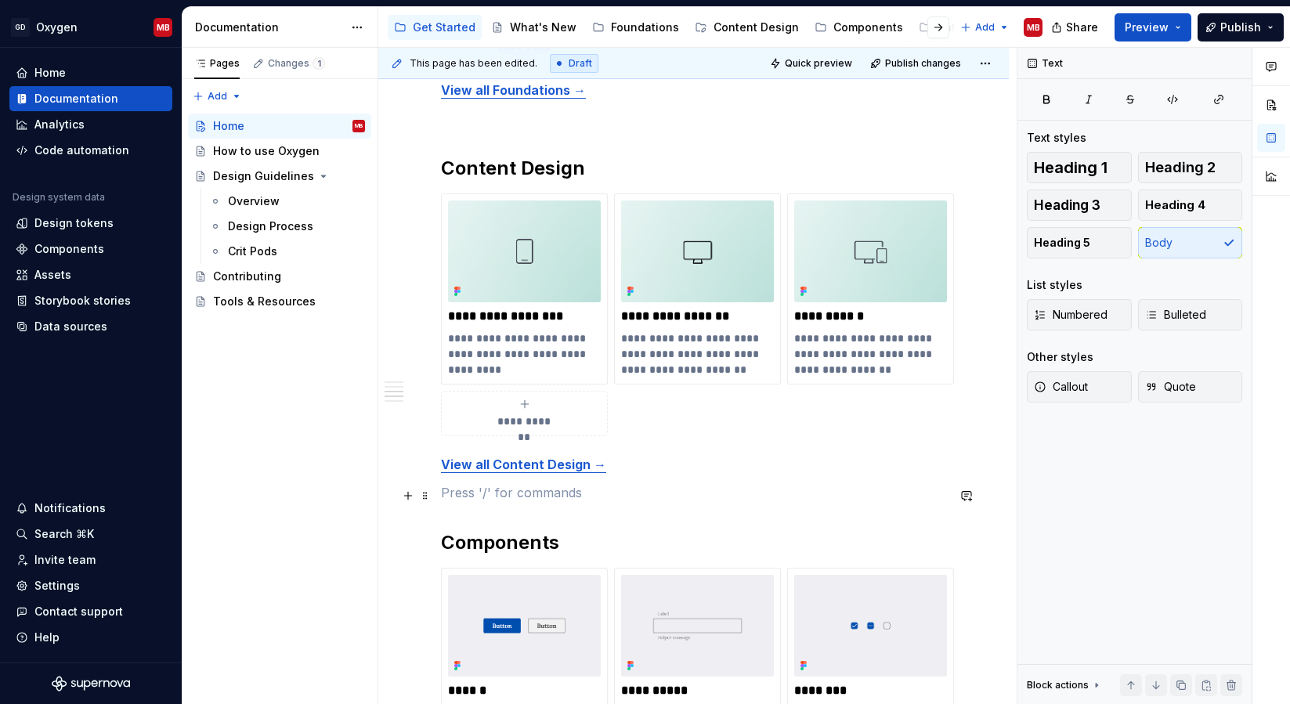
click at [816, 499] on p at bounding box center [693, 492] width 505 height 19
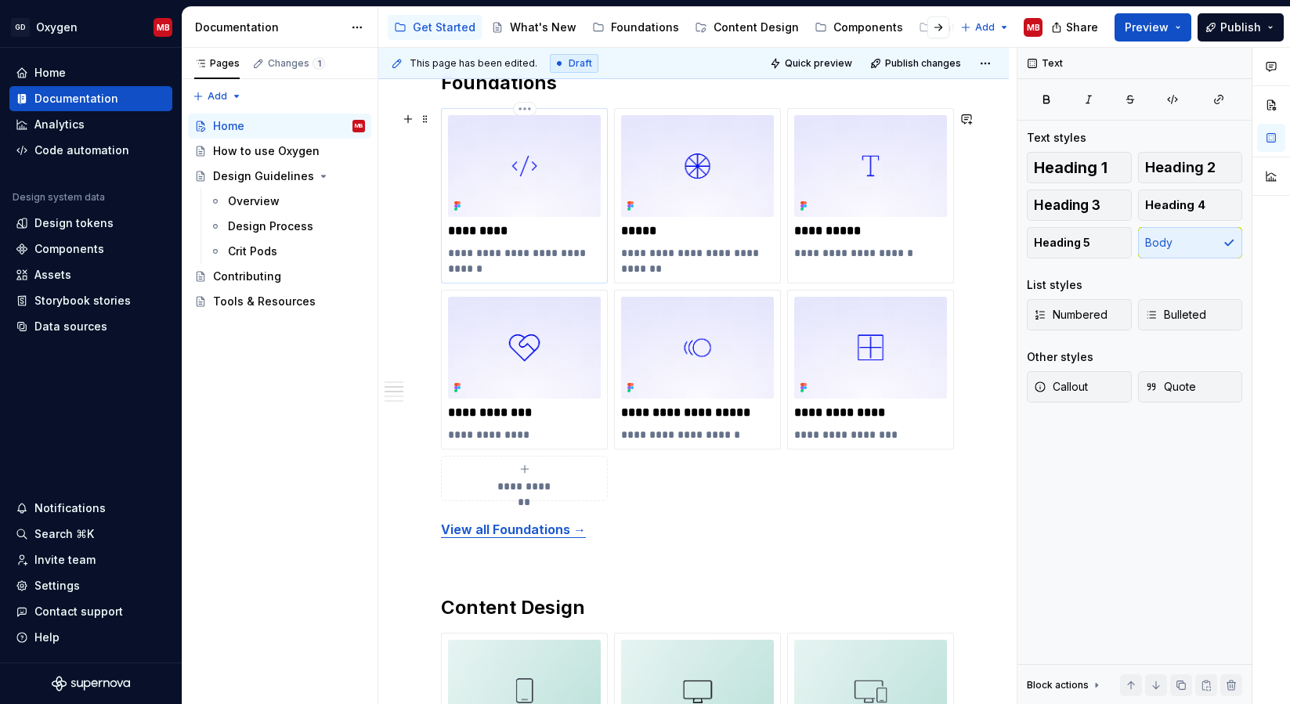
scroll to position [777, 0]
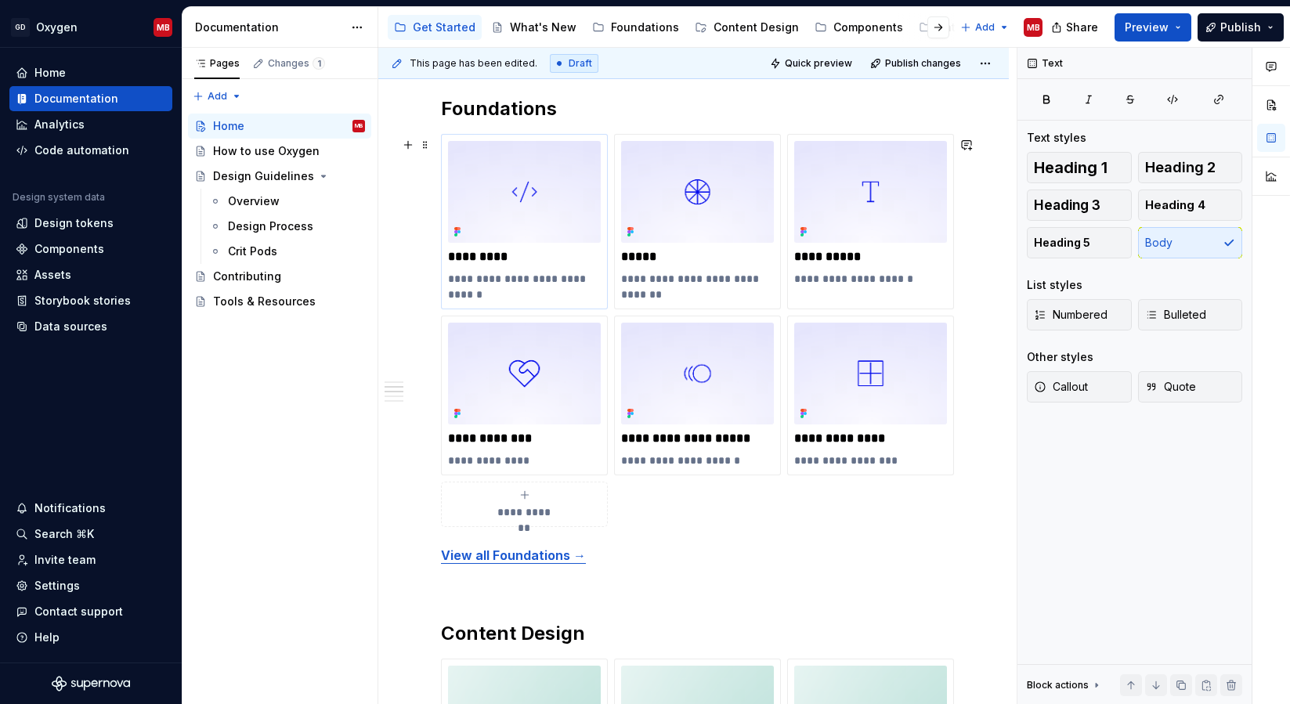
type textarea "*"
